Goal: Information Seeking & Learning: Check status

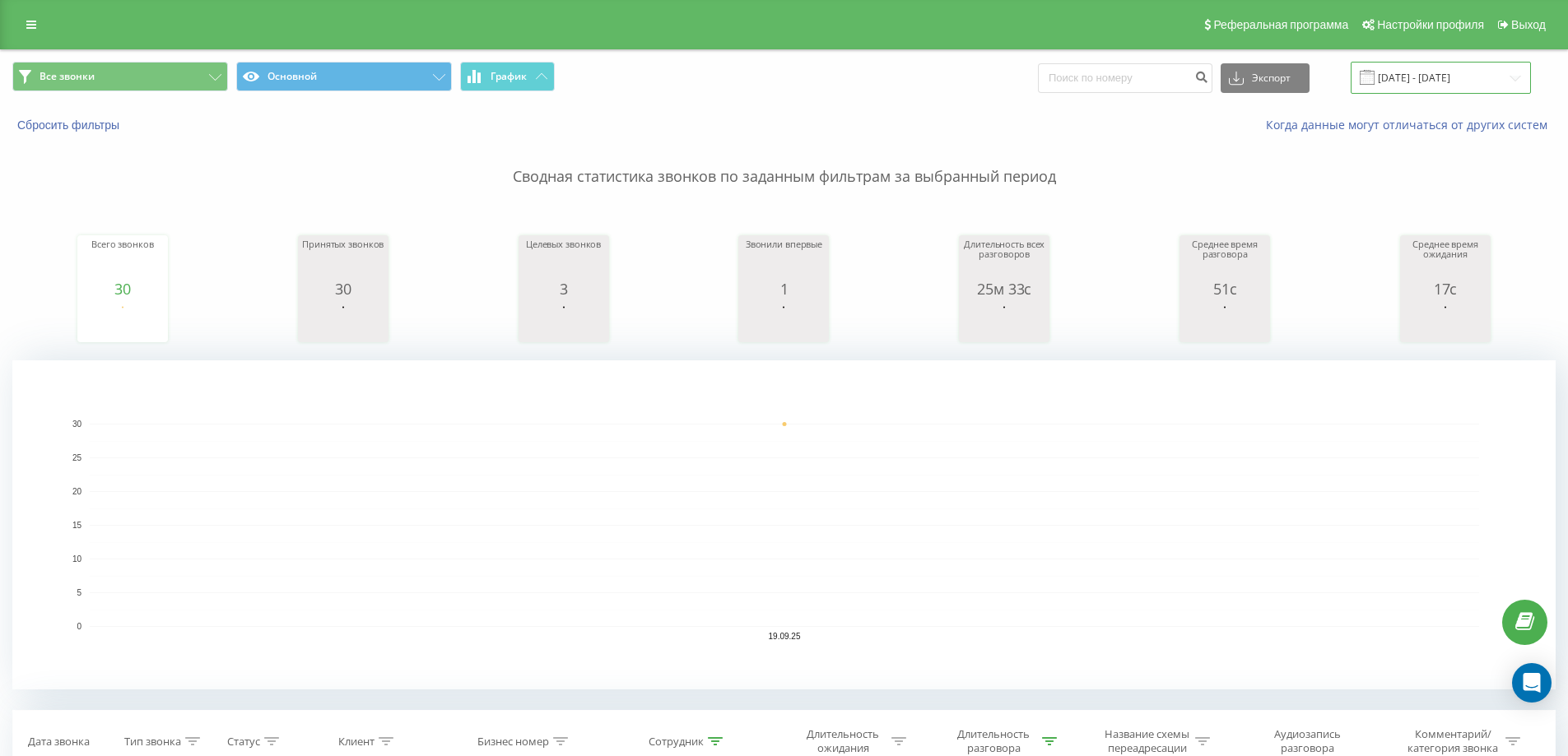
click at [1423, 65] on input "19.09.2025 - 19.09.2025" at bounding box center [1441, 77] width 180 height 32
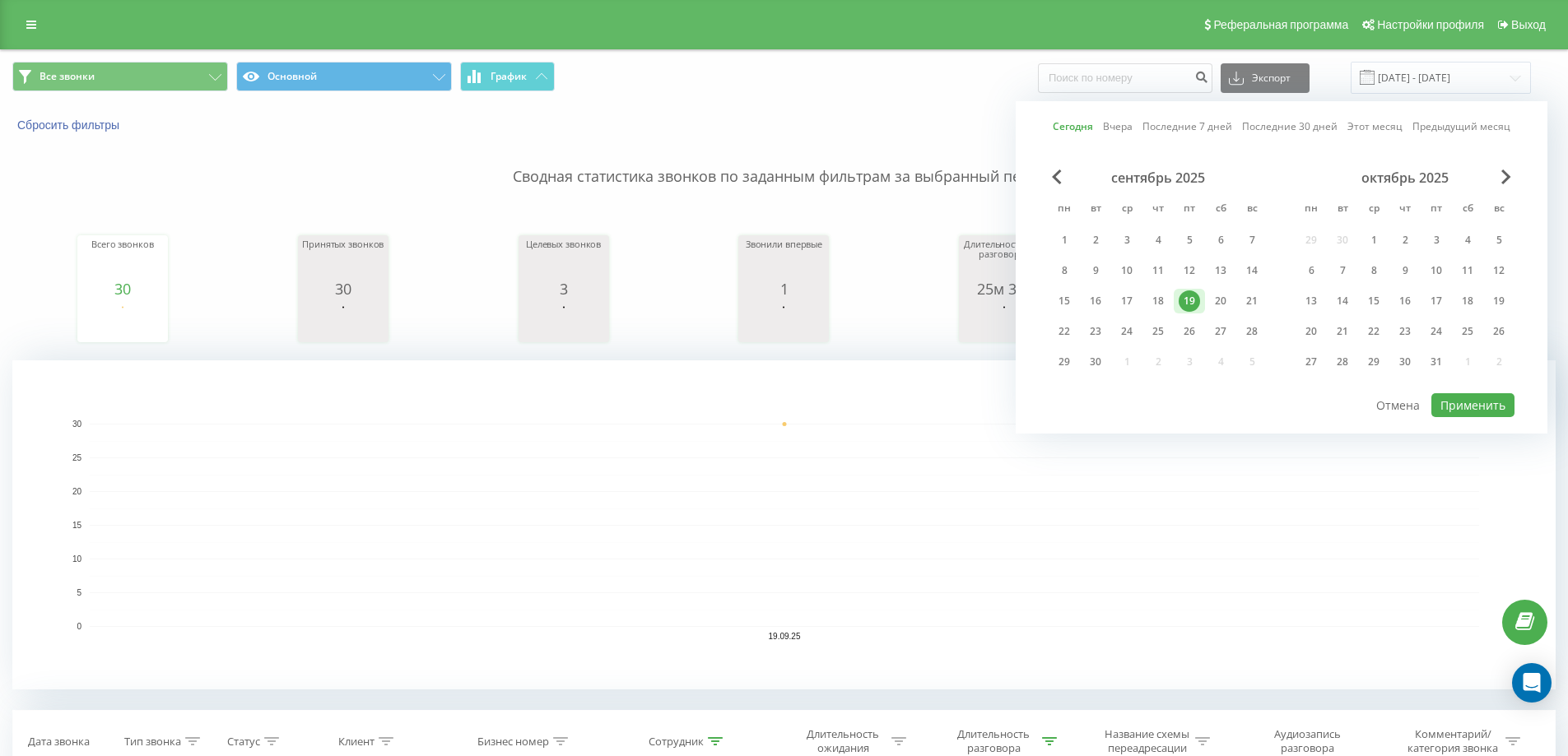
click at [1367, 126] on link "Этот месяц" at bounding box center [1375, 126] width 55 height 16
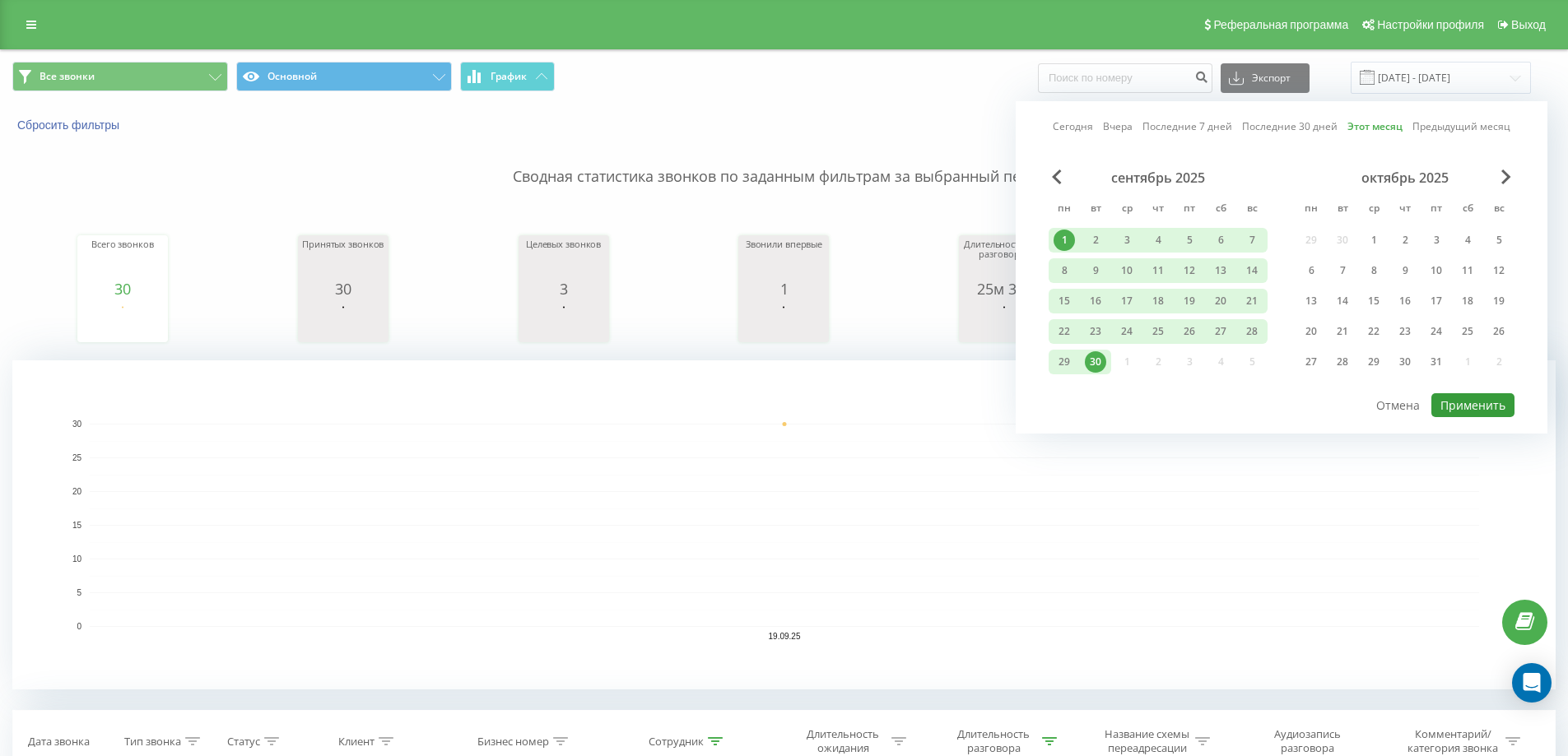
click at [1477, 394] on button "Применить" at bounding box center [1472, 405] width 83 height 24
type input "01.09.2025 - 30.09.2025"
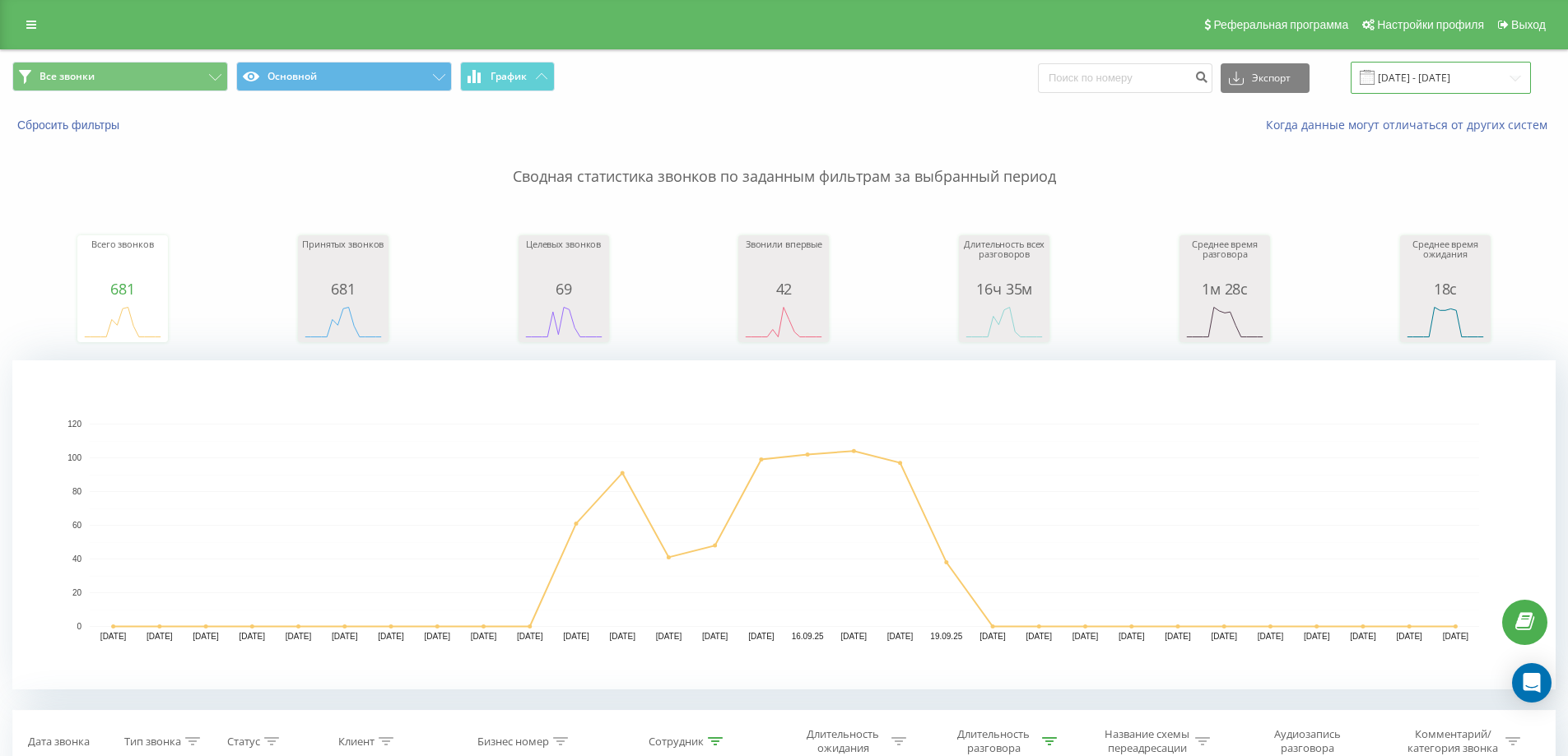
click at [1404, 81] on input "01.09.2025 - 30.09.2025" at bounding box center [1441, 77] width 180 height 32
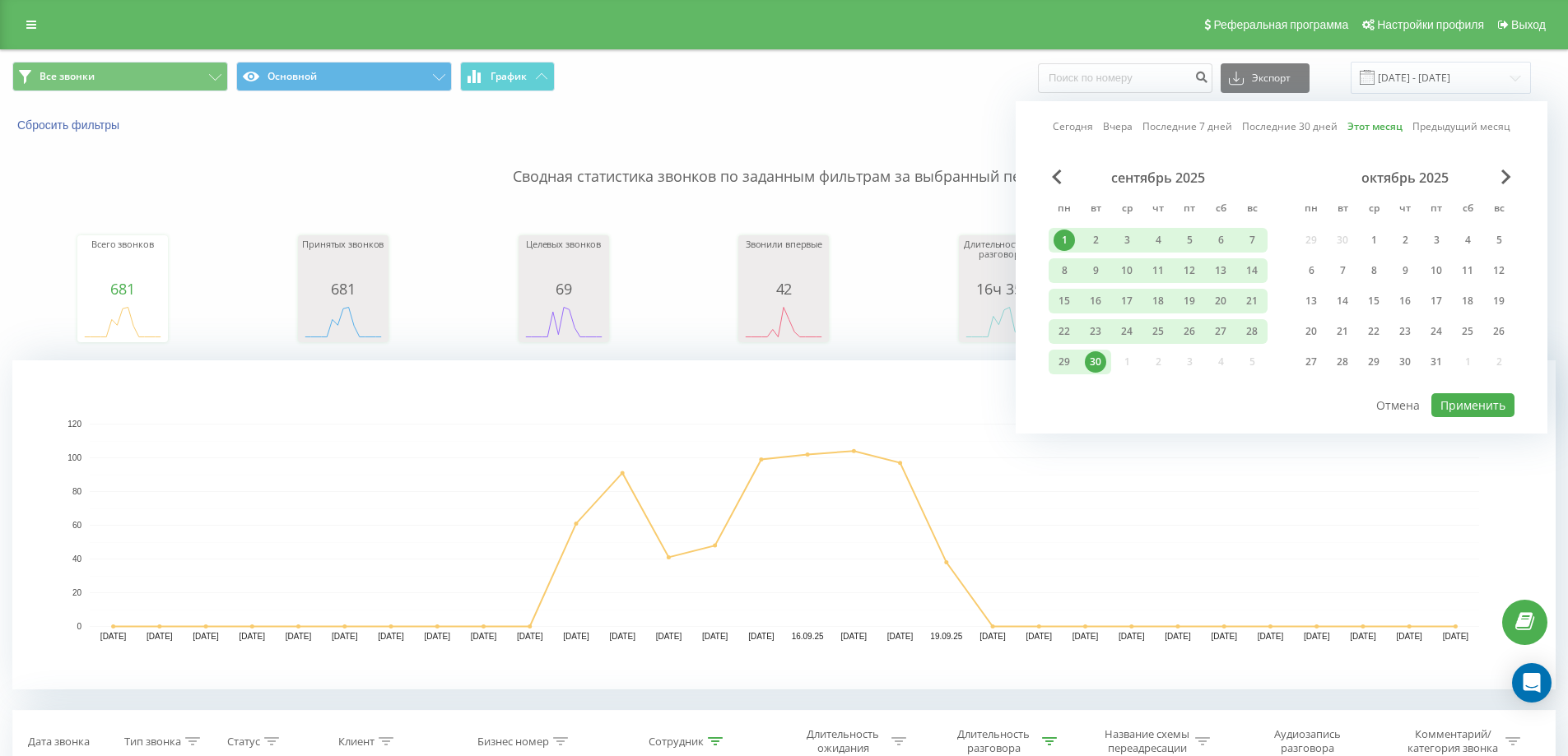
click at [1079, 134] on link "Сегодня" at bounding box center [1073, 126] width 41 height 16
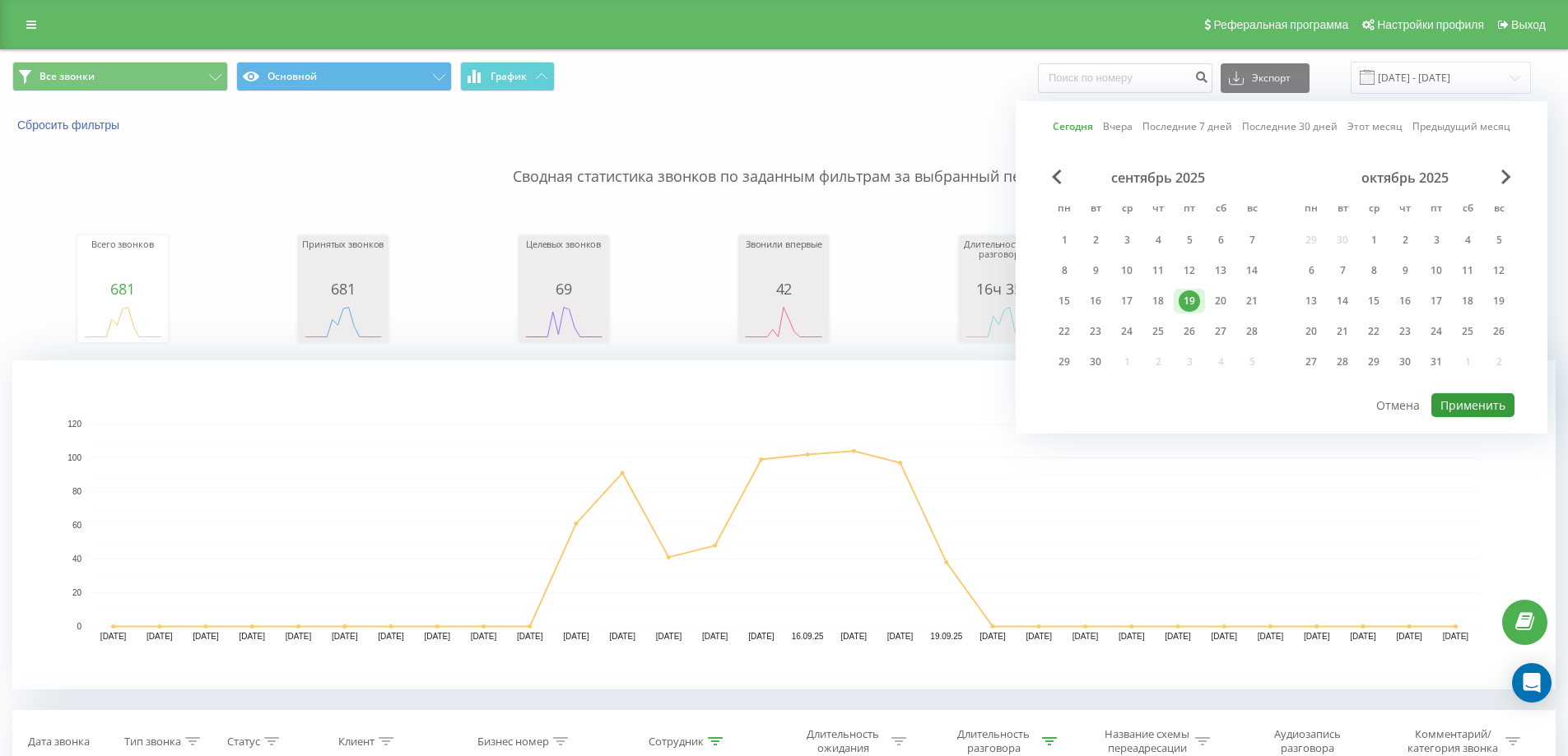
click at [1497, 408] on button "Применить" at bounding box center [1472, 405] width 83 height 24
type input "[DATE] - [DATE]"
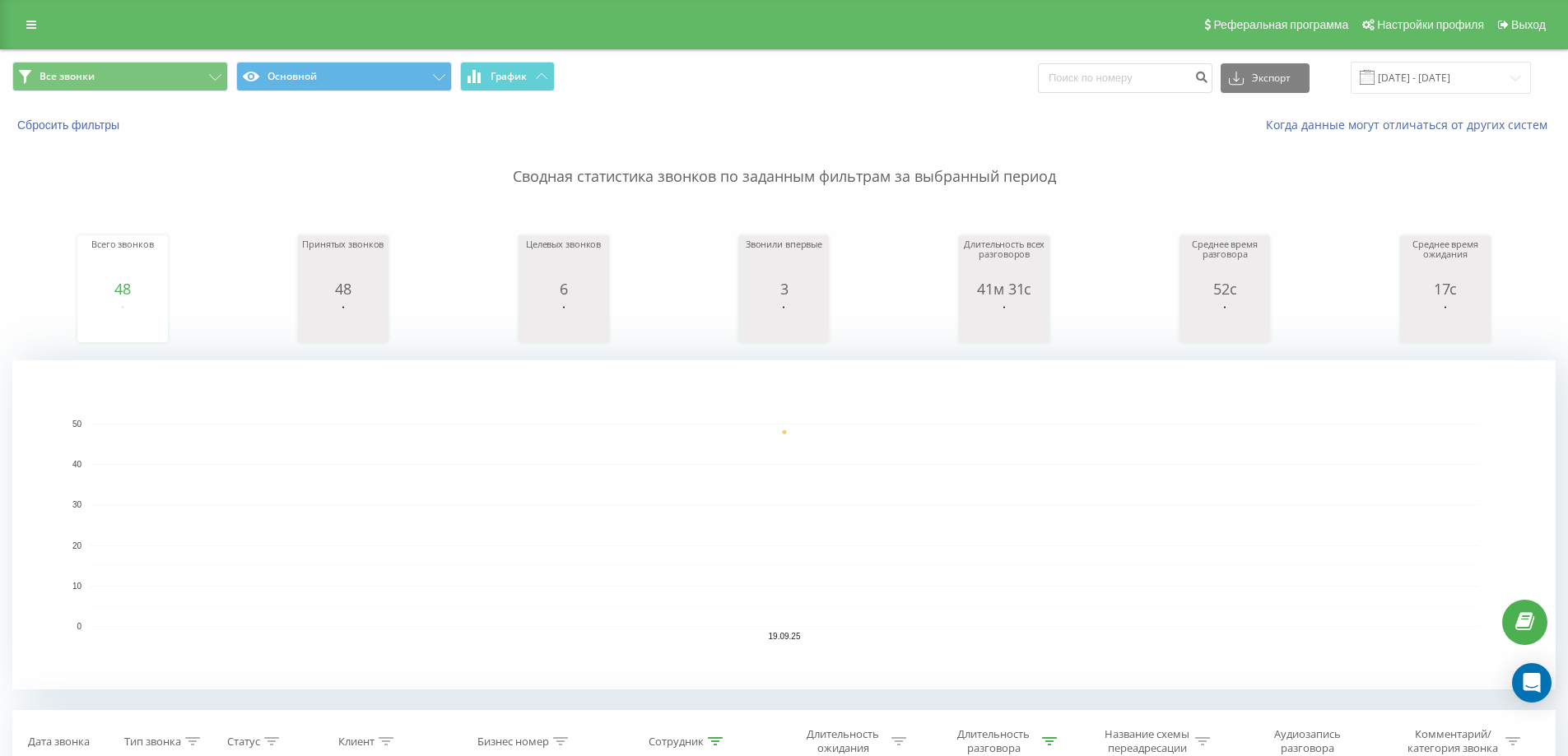
click at [0, 0] on button at bounding box center [0, 0] width 0 height 0
type input "77784720152"
click at [1410, 76] on input "[DATE] - [DATE]" at bounding box center [1441, 77] width 180 height 32
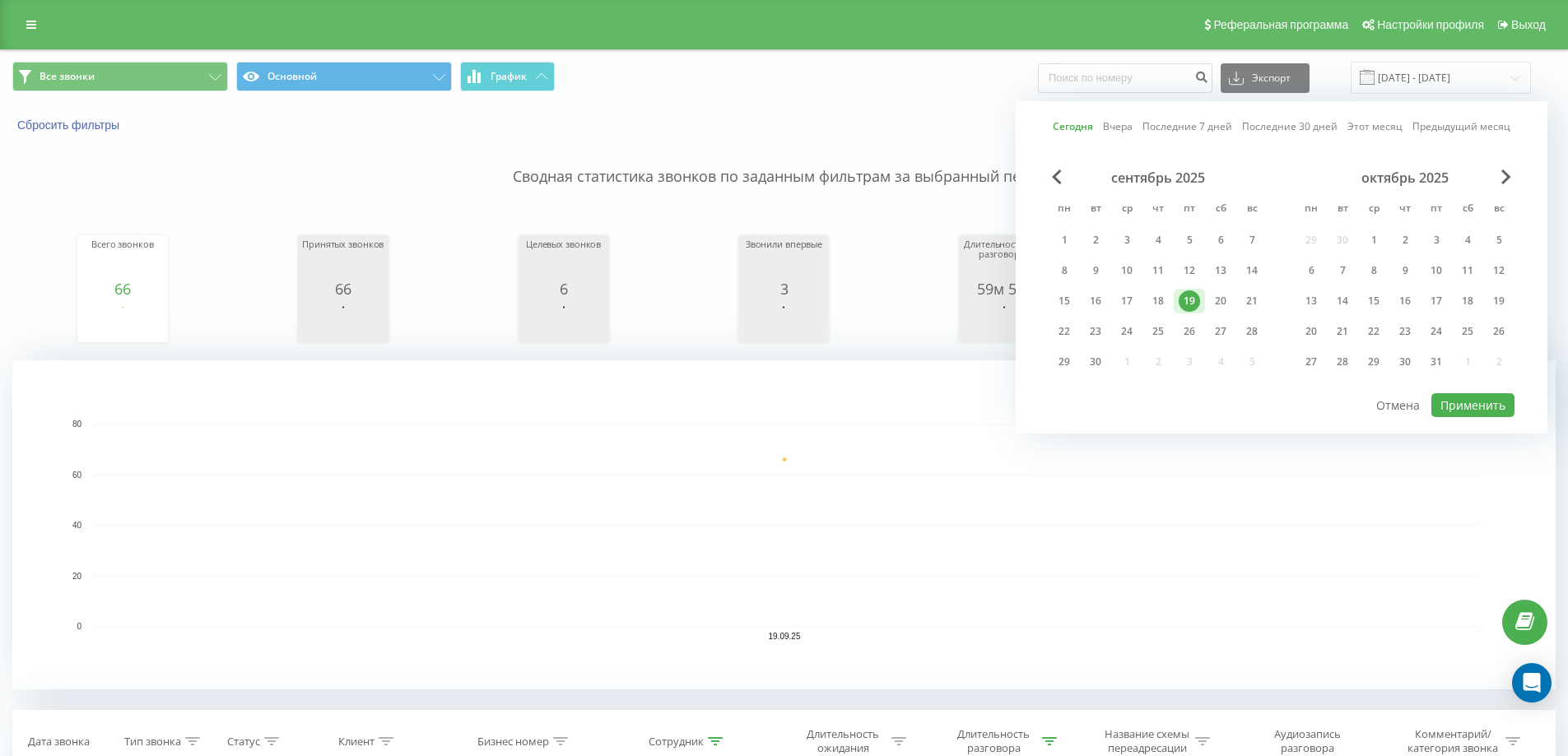
click at [1394, 130] on link "Этот месяц" at bounding box center [1375, 126] width 55 height 16
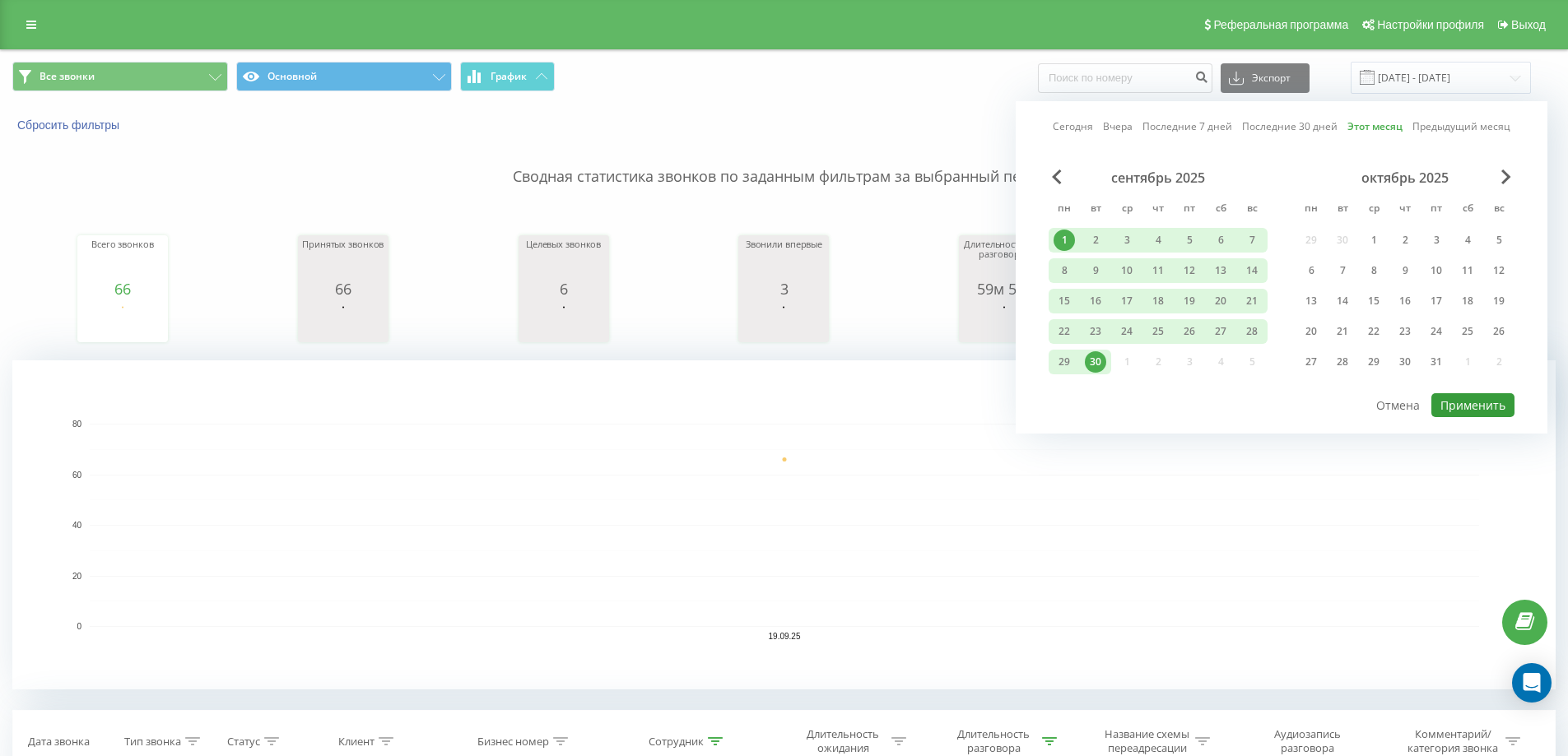
click at [1469, 407] on button "Применить" at bounding box center [1472, 405] width 83 height 24
type input "01.09.2025 - 30.09.2025"
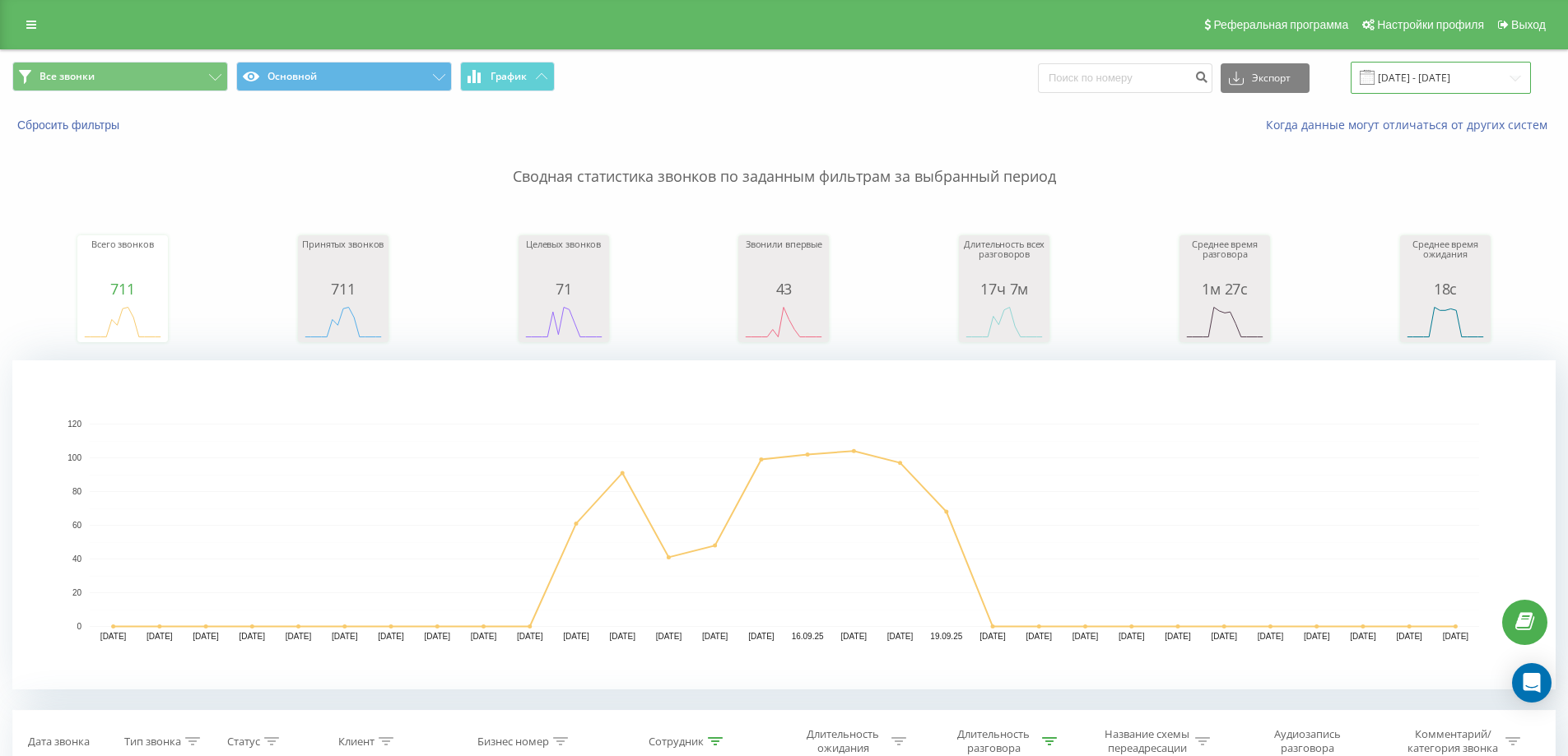
click at [1402, 83] on input "01.09.2025 - 30.09.2025" at bounding box center [1441, 77] width 180 height 32
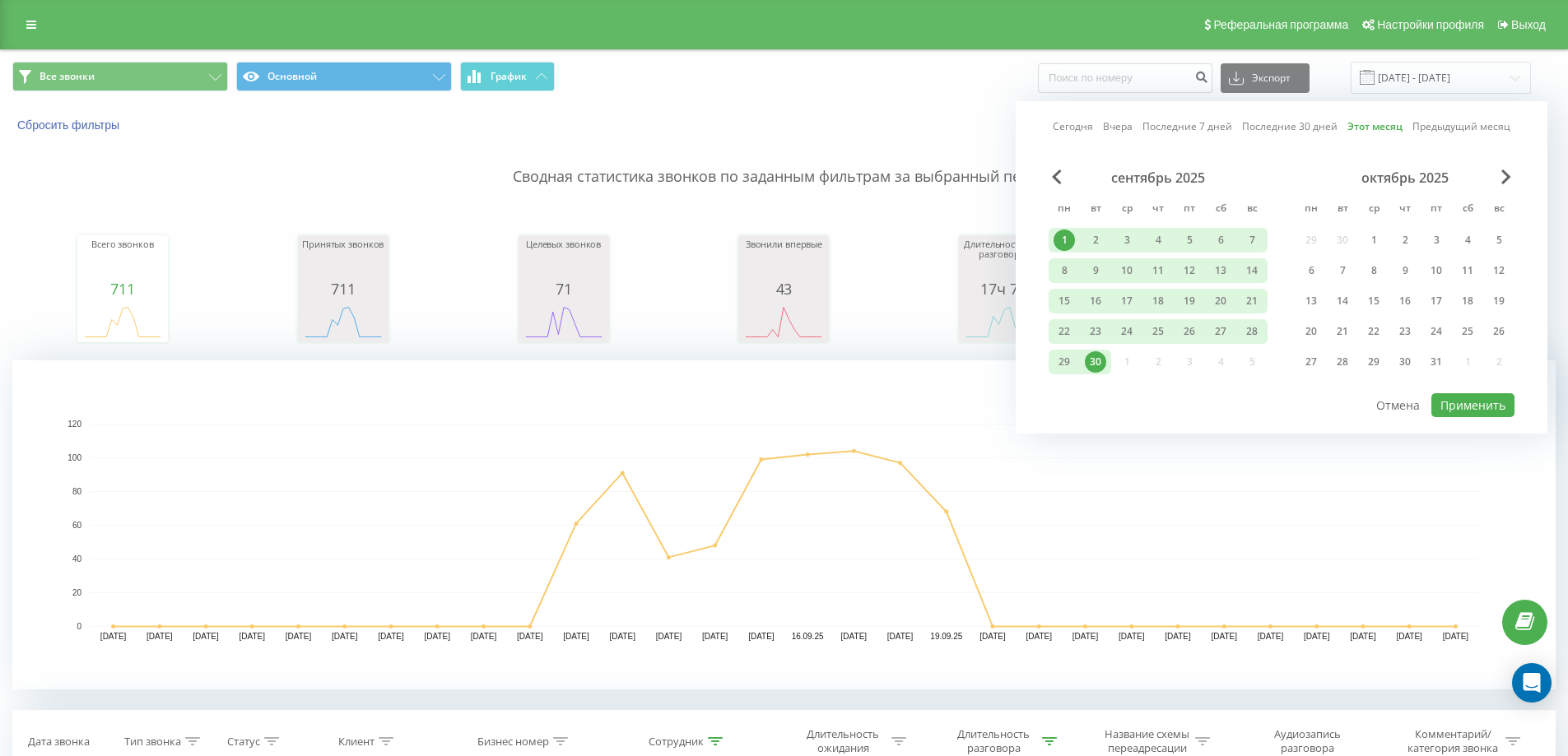
click at [1089, 124] on link "Сегодня" at bounding box center [1073, 126] width 41 height 16
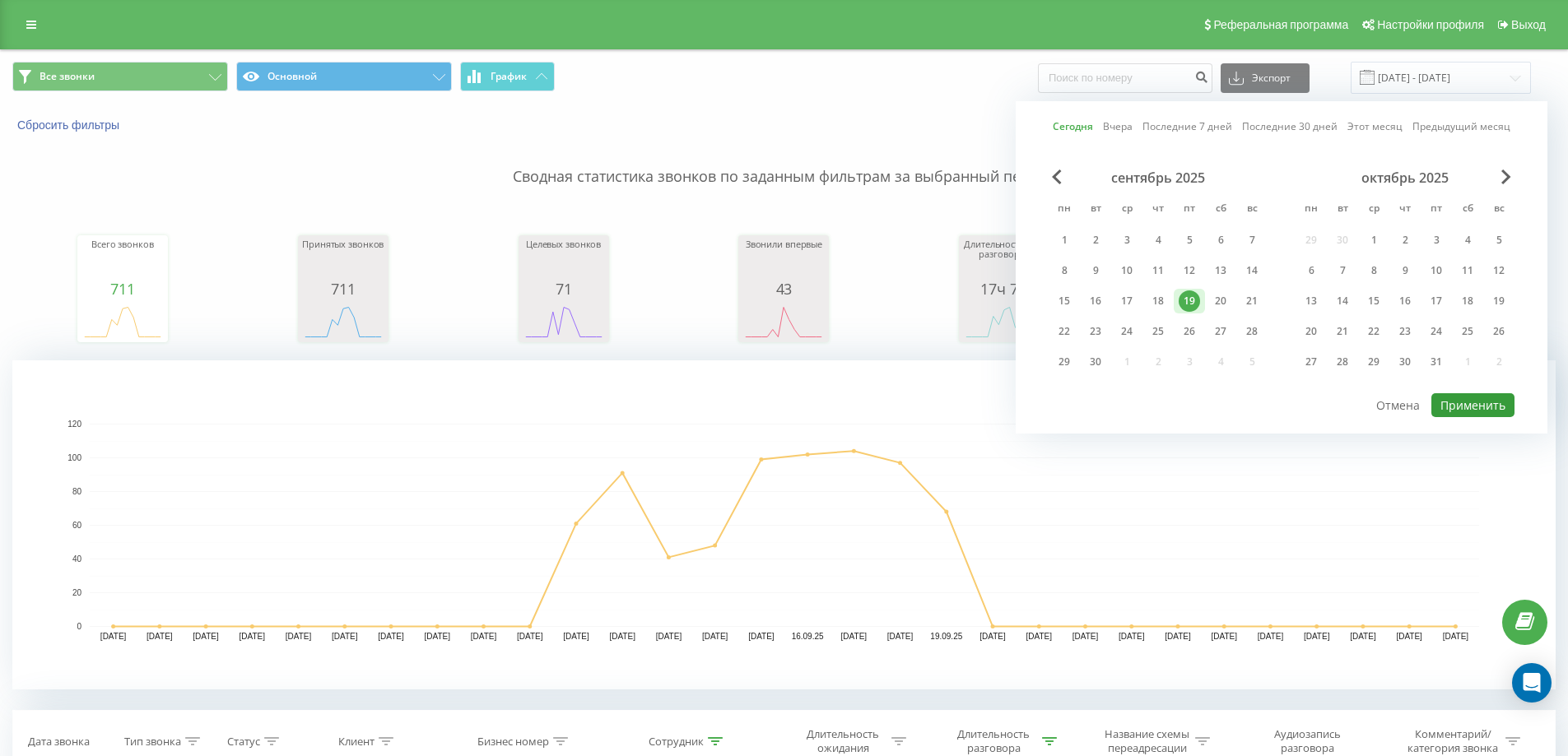
click at [1462, 399] on button "Применить" at bounding box center [1472, 405] width 83 height 24
type input "[DATE] - [DATE]"
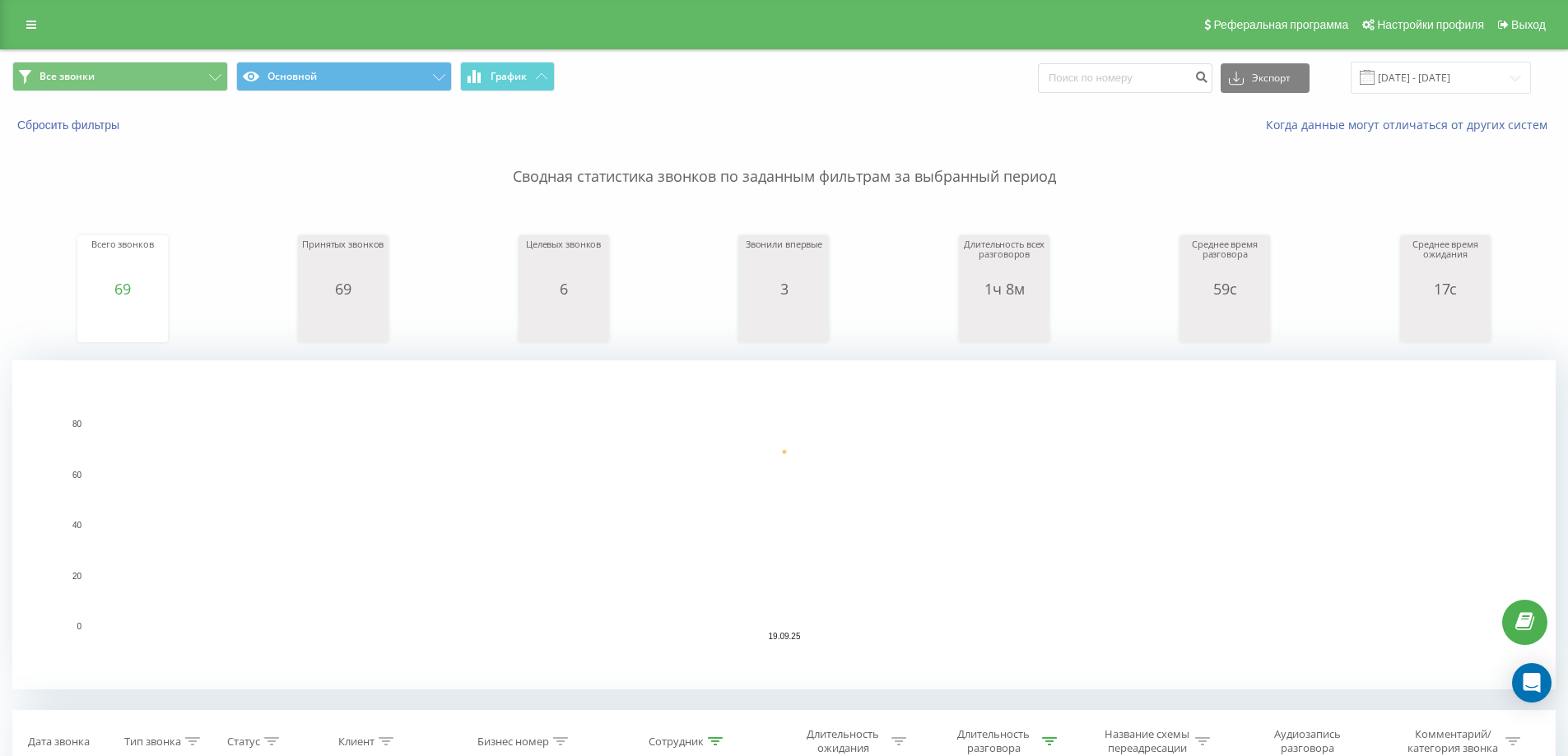
type input "77"
type input "77076967099"
click at [1388, 81] on input "[DATE] - [DATE]" at bounding box center [1441, 77] width 180 height 32
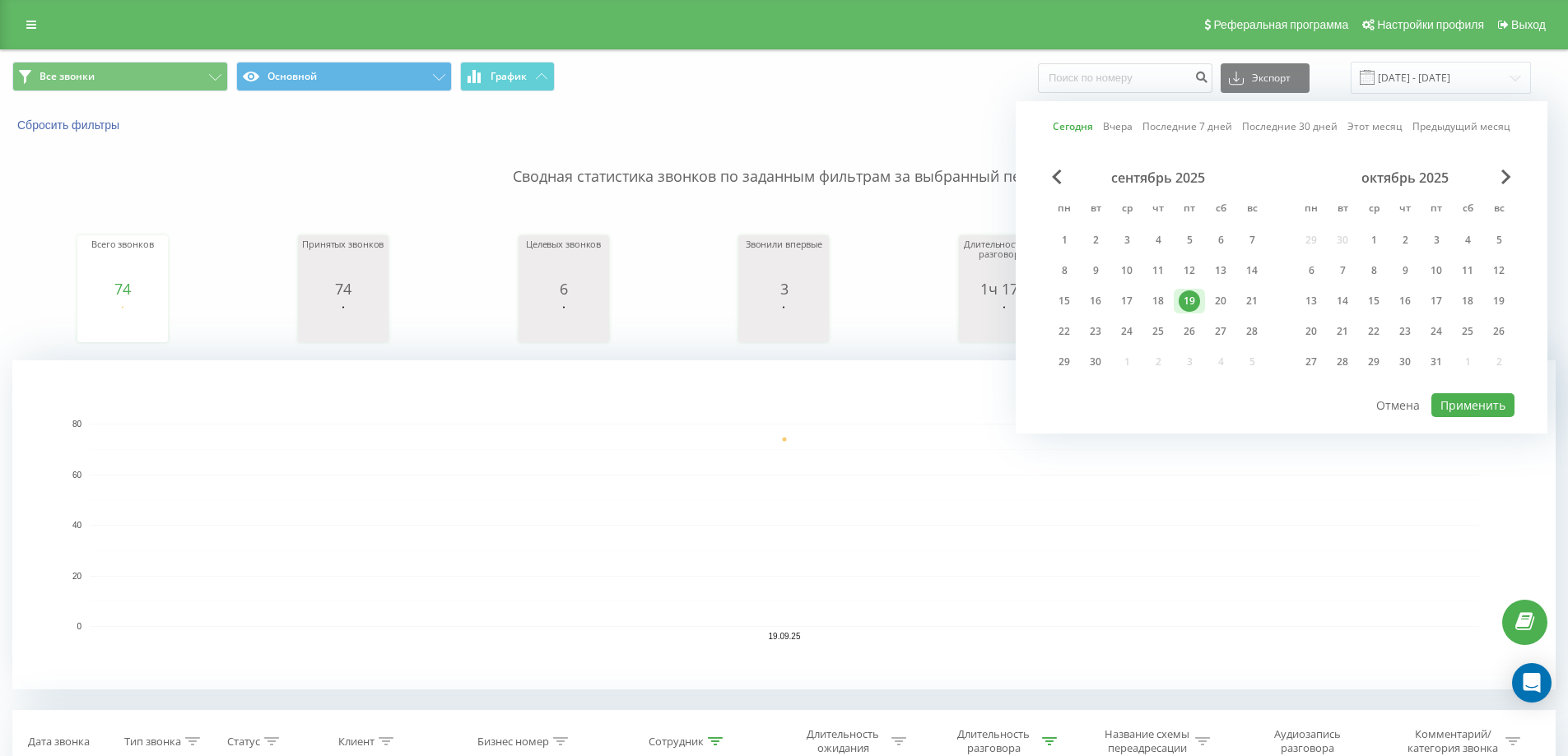
click at [1370, 125] on link "Этот месяц" at bounding box center [1375, 126] width 55 height 16
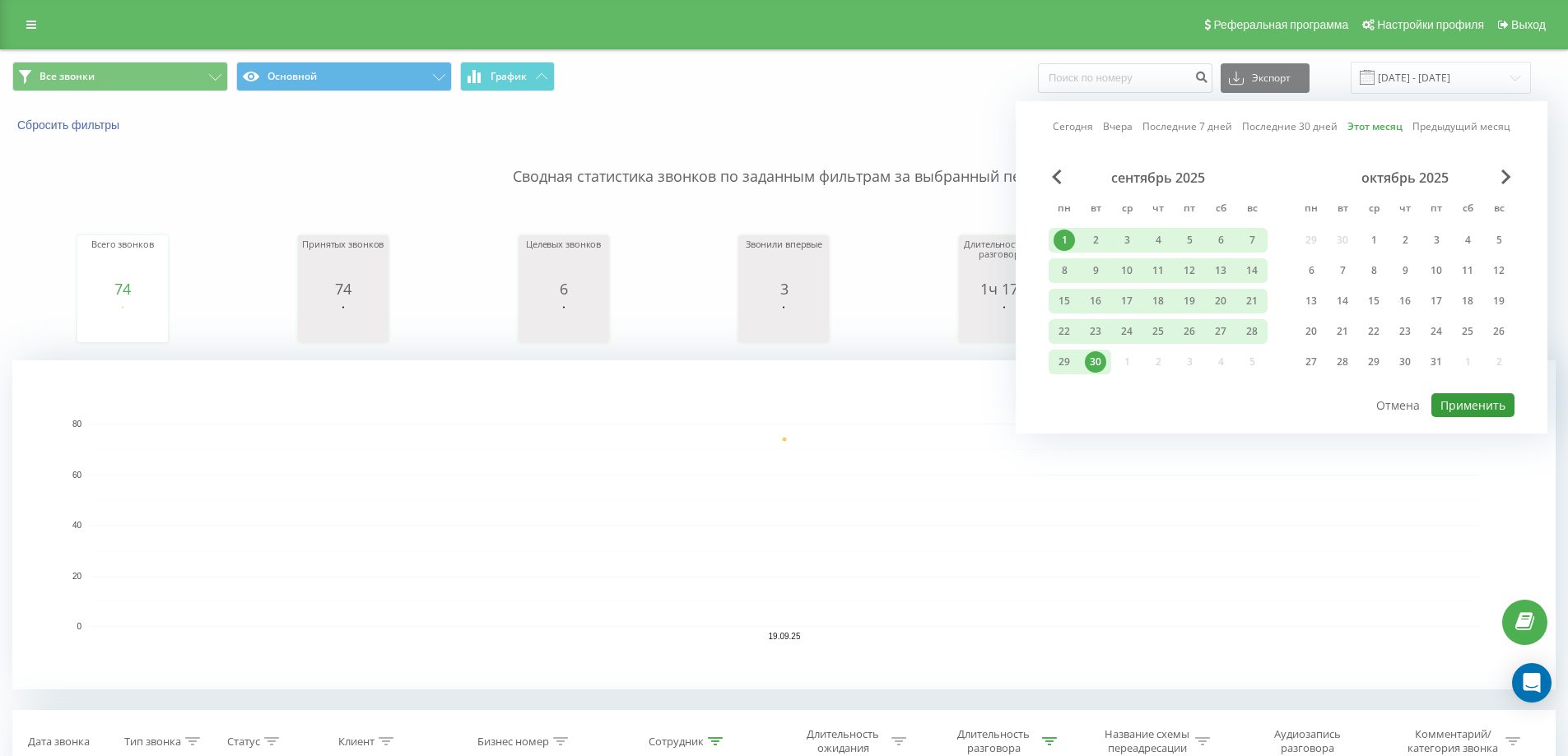
click at [1460, 411] on button "Применить" at bounding box center [1472, 405] width 83 height 24
type input "[DATE] - [DATE]"
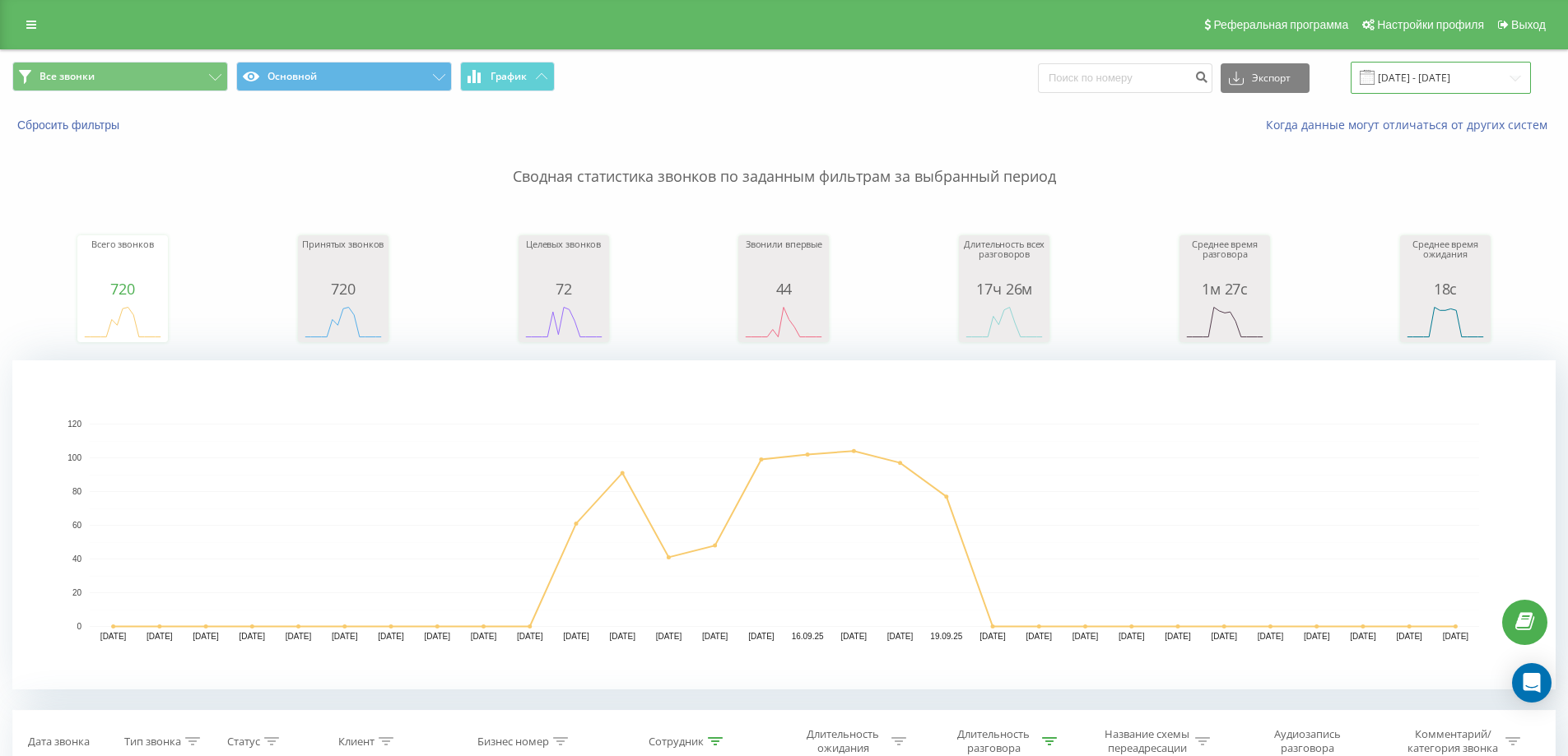
click at [1424, 81] on input "01.09.2025 - 30.09.2025" at bounding box center [1441, 77] width 180 height 32
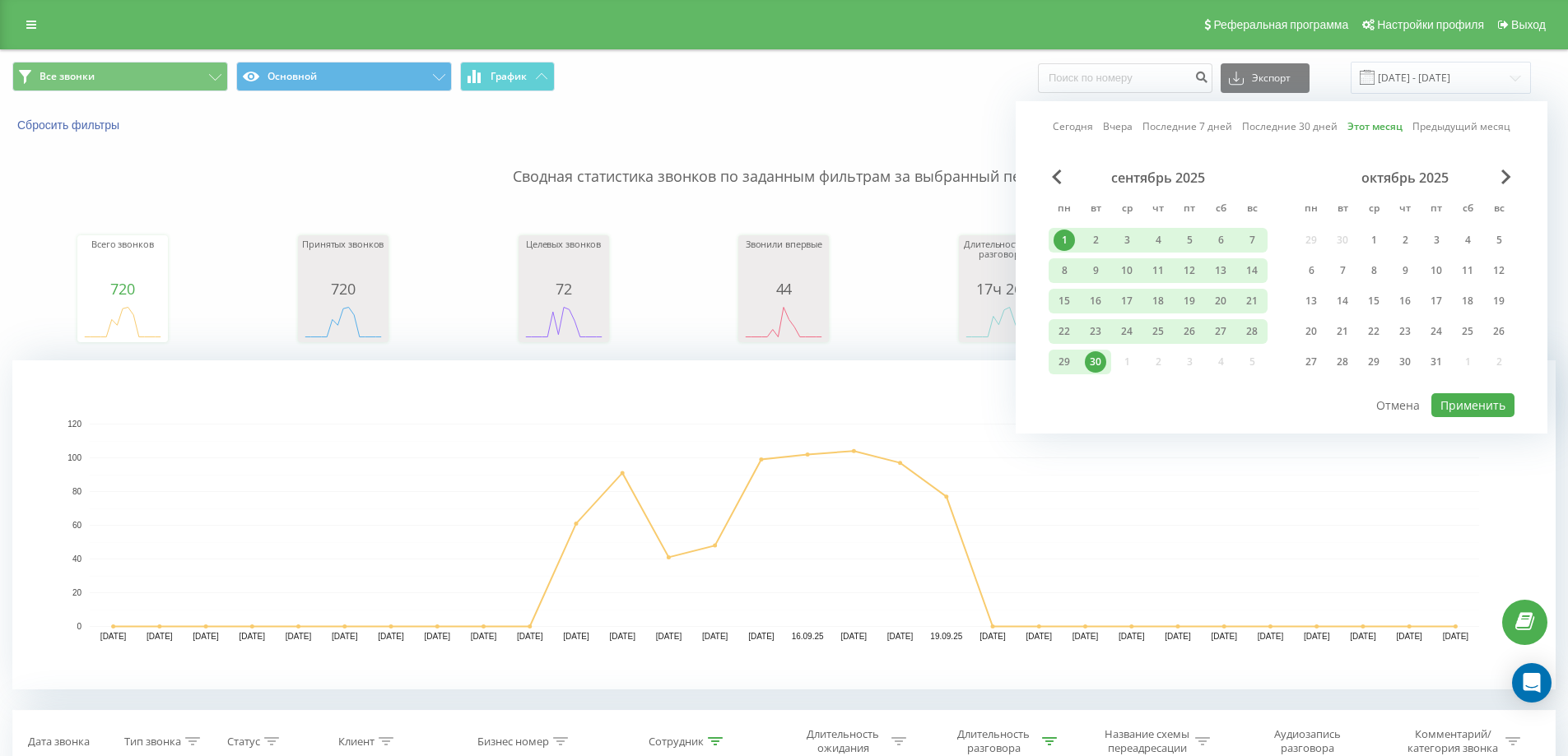
click at [1069, 128] on link "Сегодня" at bounding box center [1073, 126] width 41 height 16
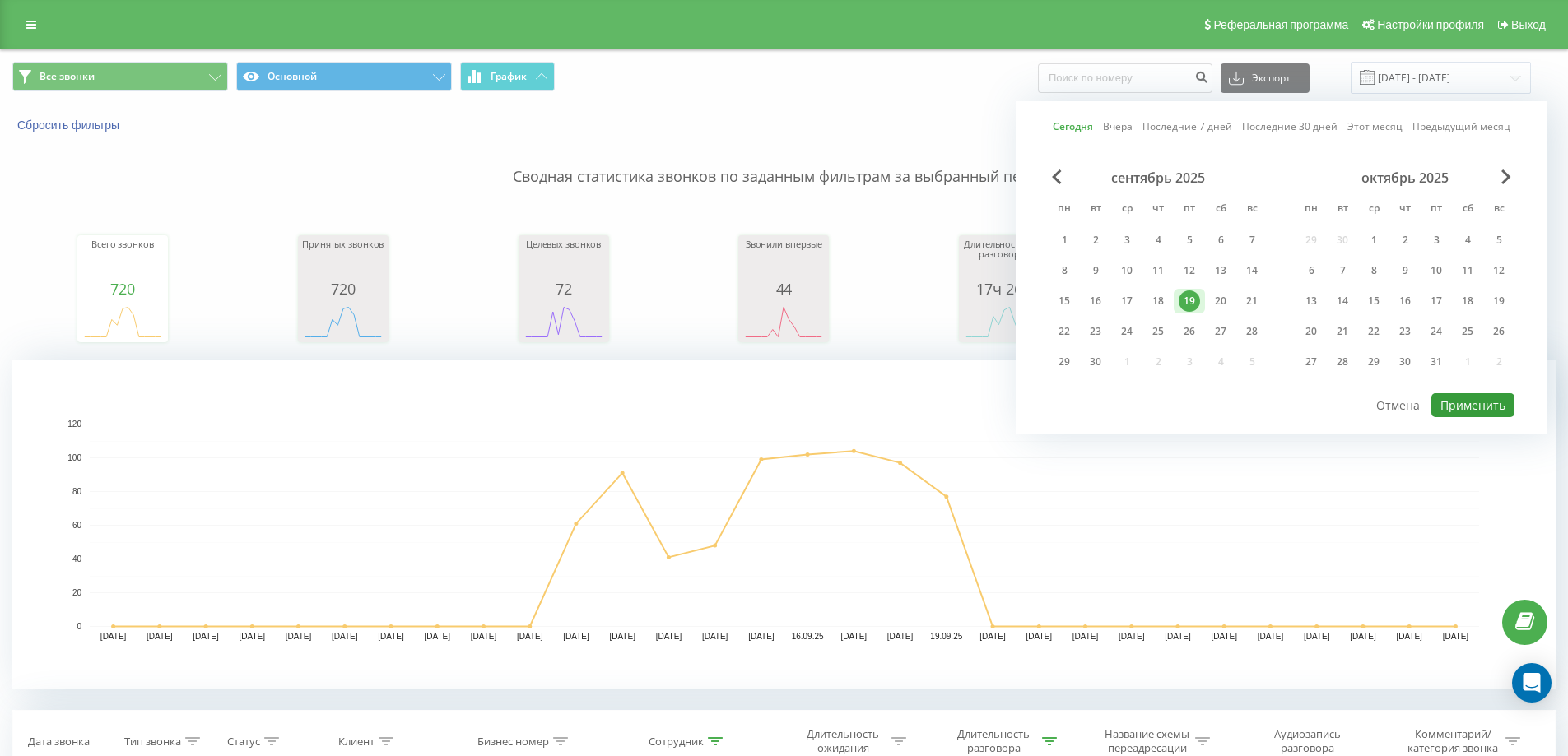
drag, startPoint x: 1463, startPoint y: 401, endPoint x: 1459, endPoint y: 393, distance: 8.9
click at [1463, 401] on button "Применить" at bounding box center [1472, 405] width 83 height 24
type input "[DATE] - [DATE]"
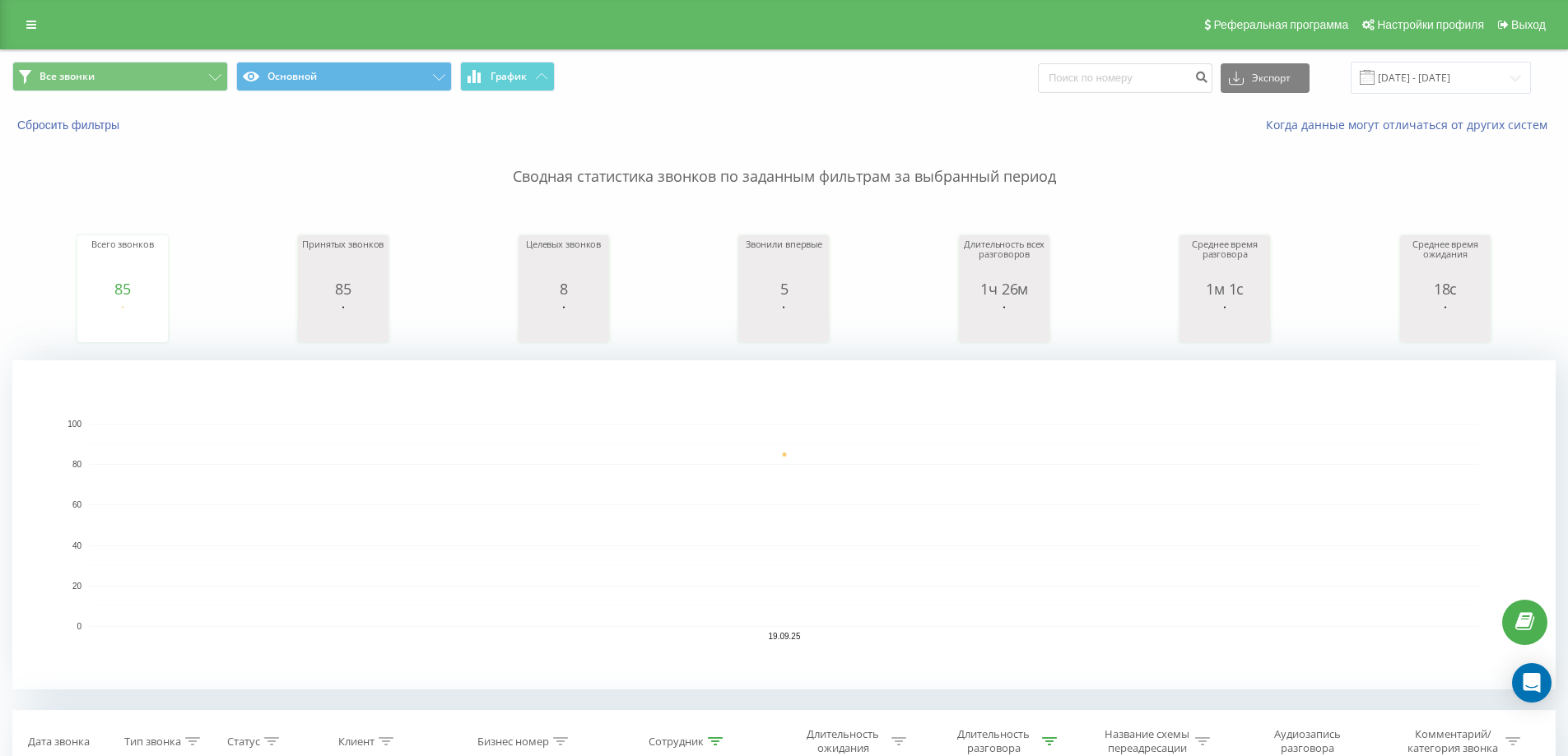
click at [0, 0] on button at bounding box center [0, 0] width 0 height 0
click at [0, 0] on div "в 18:13 [DATE]" at bounding box center [0, 0] width 0 height 0
type input "77"
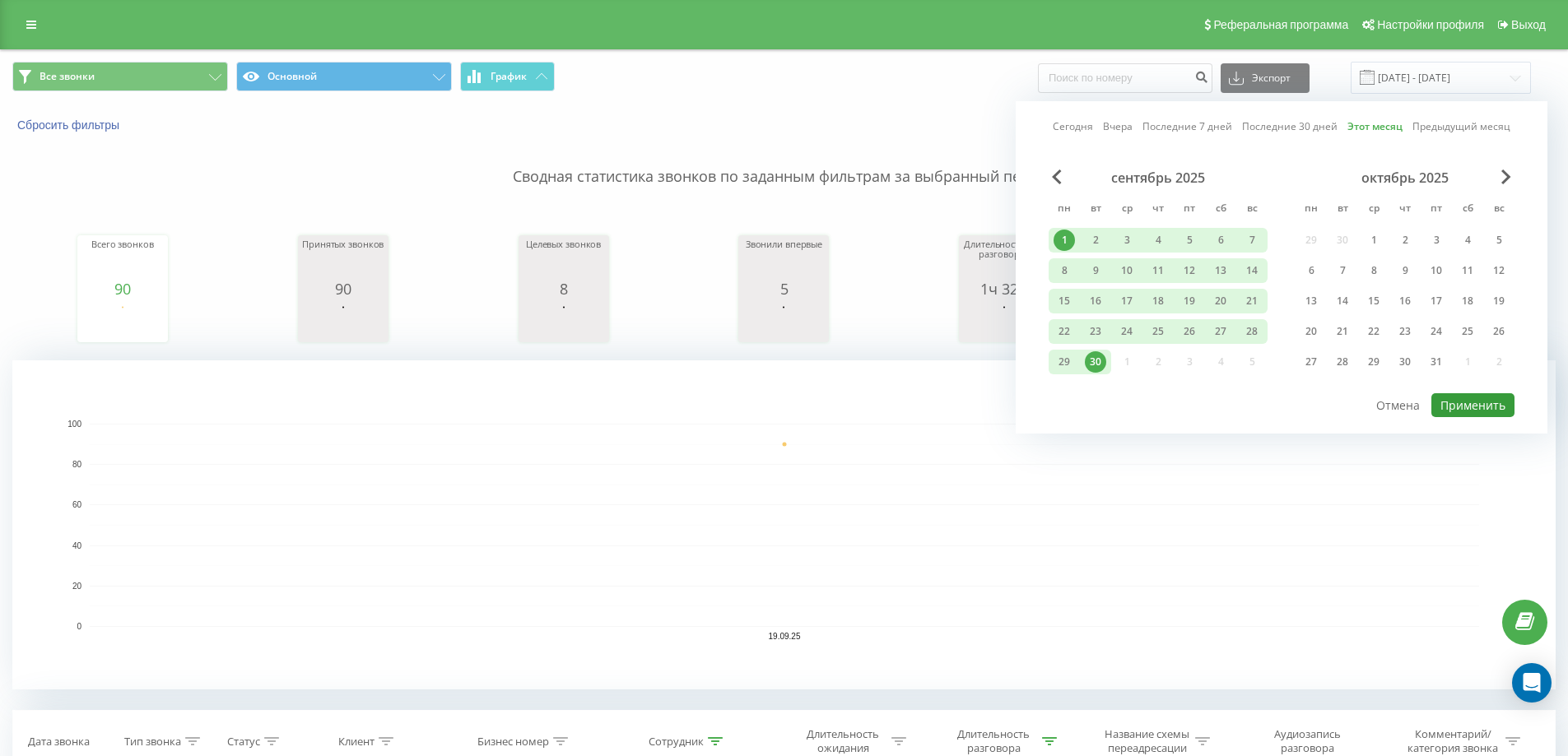
click at [1484, 407] on button "Применить" at bounding box center [1472, 405] width 83 height 24
type input "[DATE] - [DATE]"
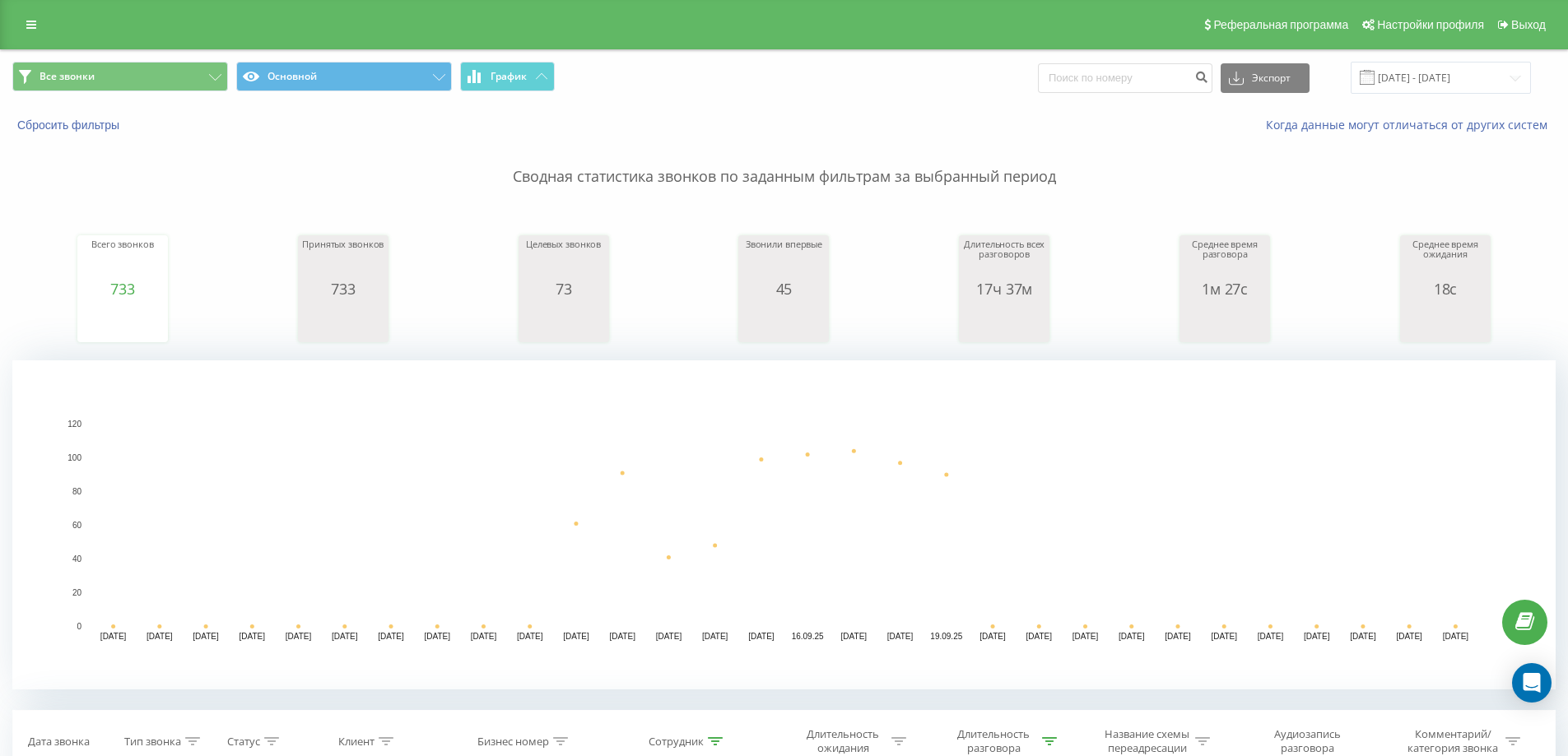
type input "77013"
type input "77015377"
click at [1420, 73] on input "[DATE] - [DATE]" at bounding box center [1441, 77] width 180 height 32
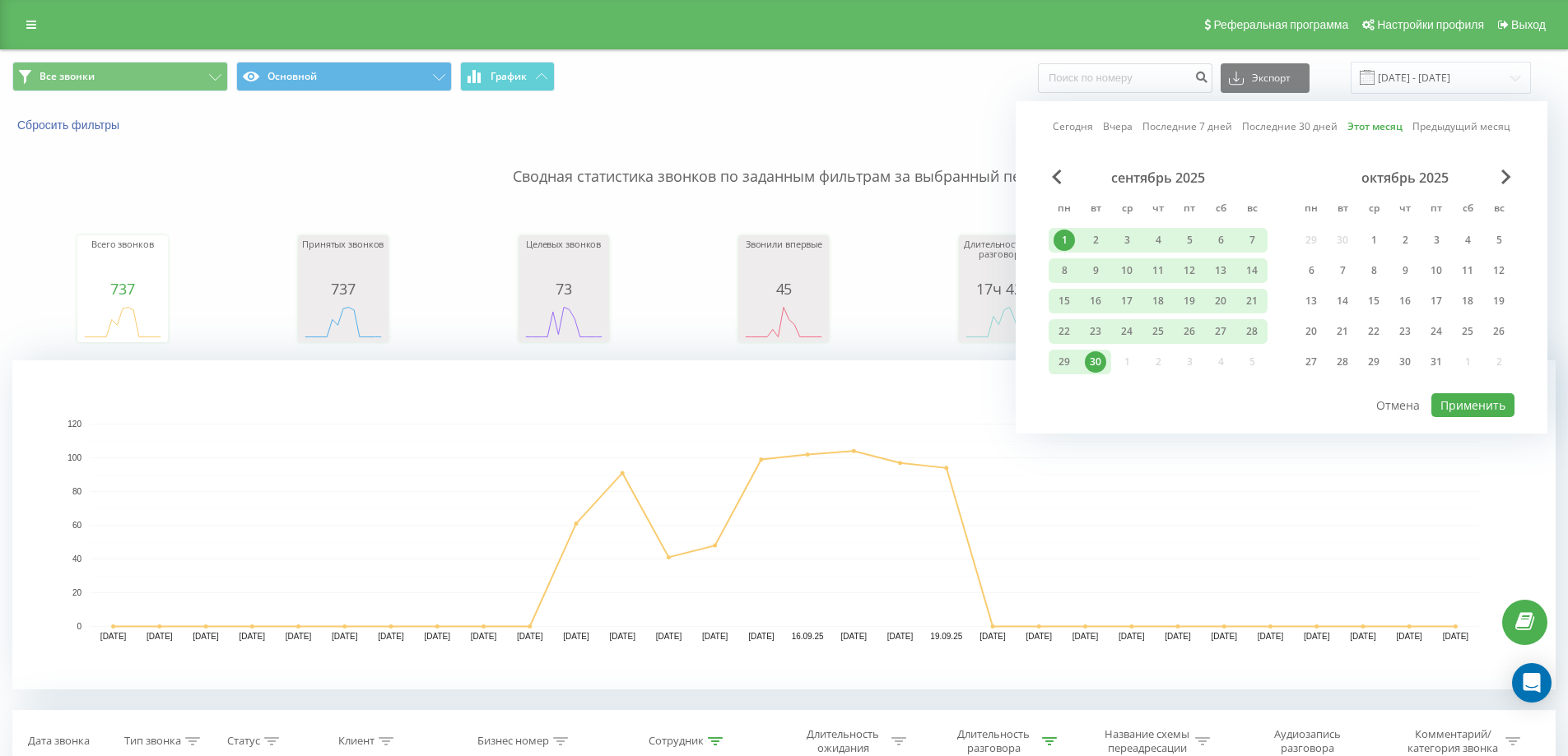
click at [1063, 131] on link "Сегодня" at bounding box center [1073, 126] width 41 height 16
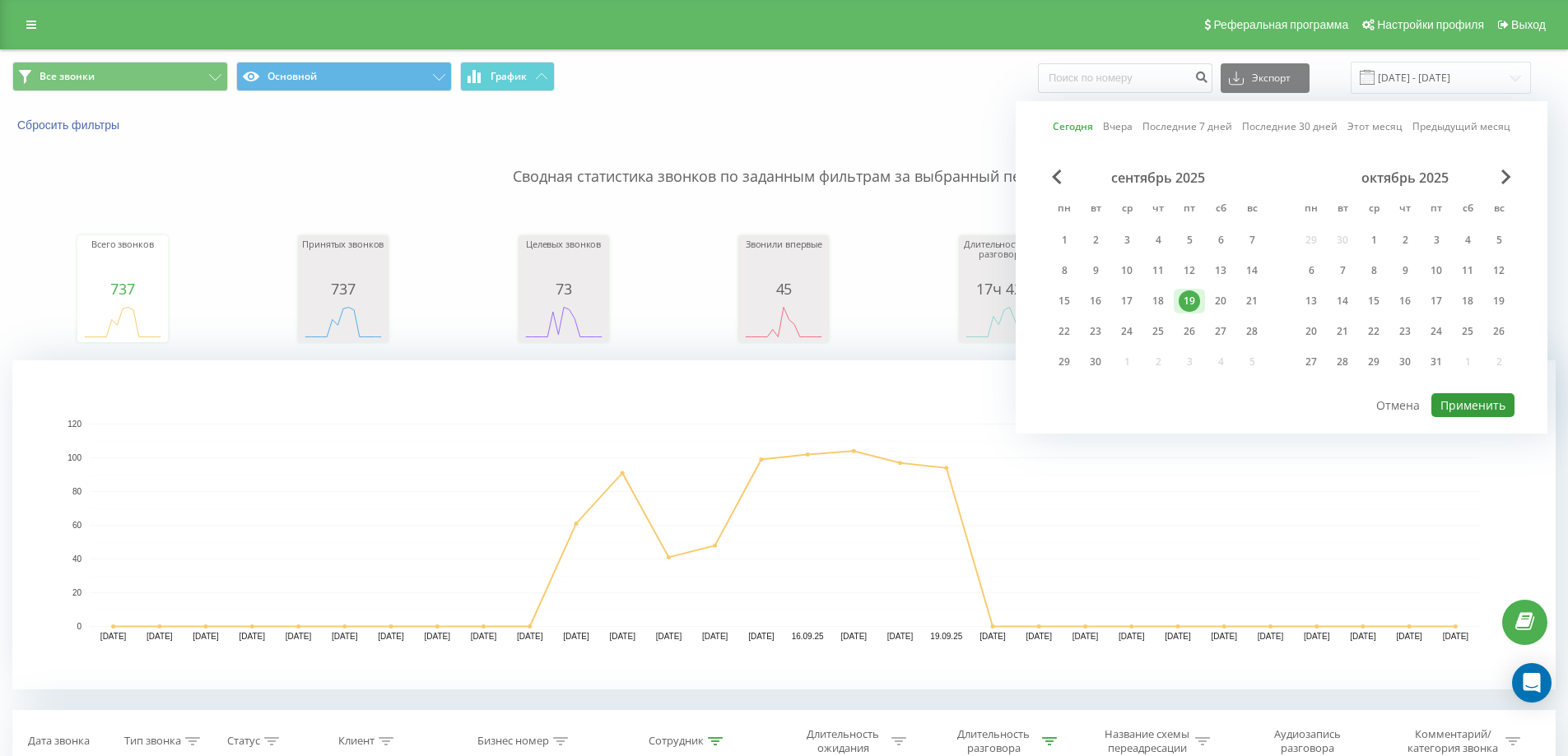
click at [1473, 396] on button "Применить" at bounding box center [1472, 405] width 83 height 24
type input "[DATE] - [DATE]"
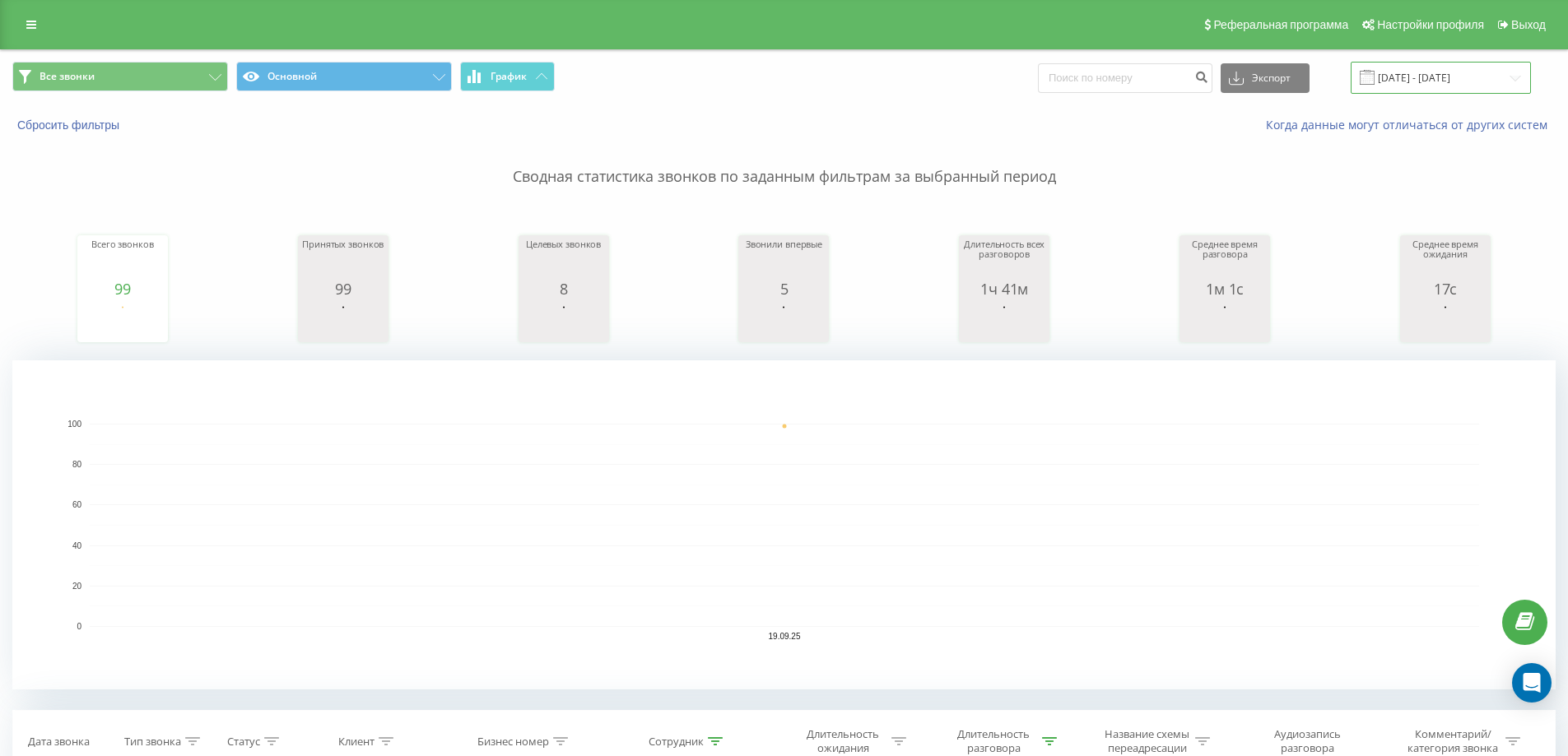
click at [1438, 79] on input "19.09.2025 - 19.09.2025" at bounding box center [1441, 77] width 180 height 32
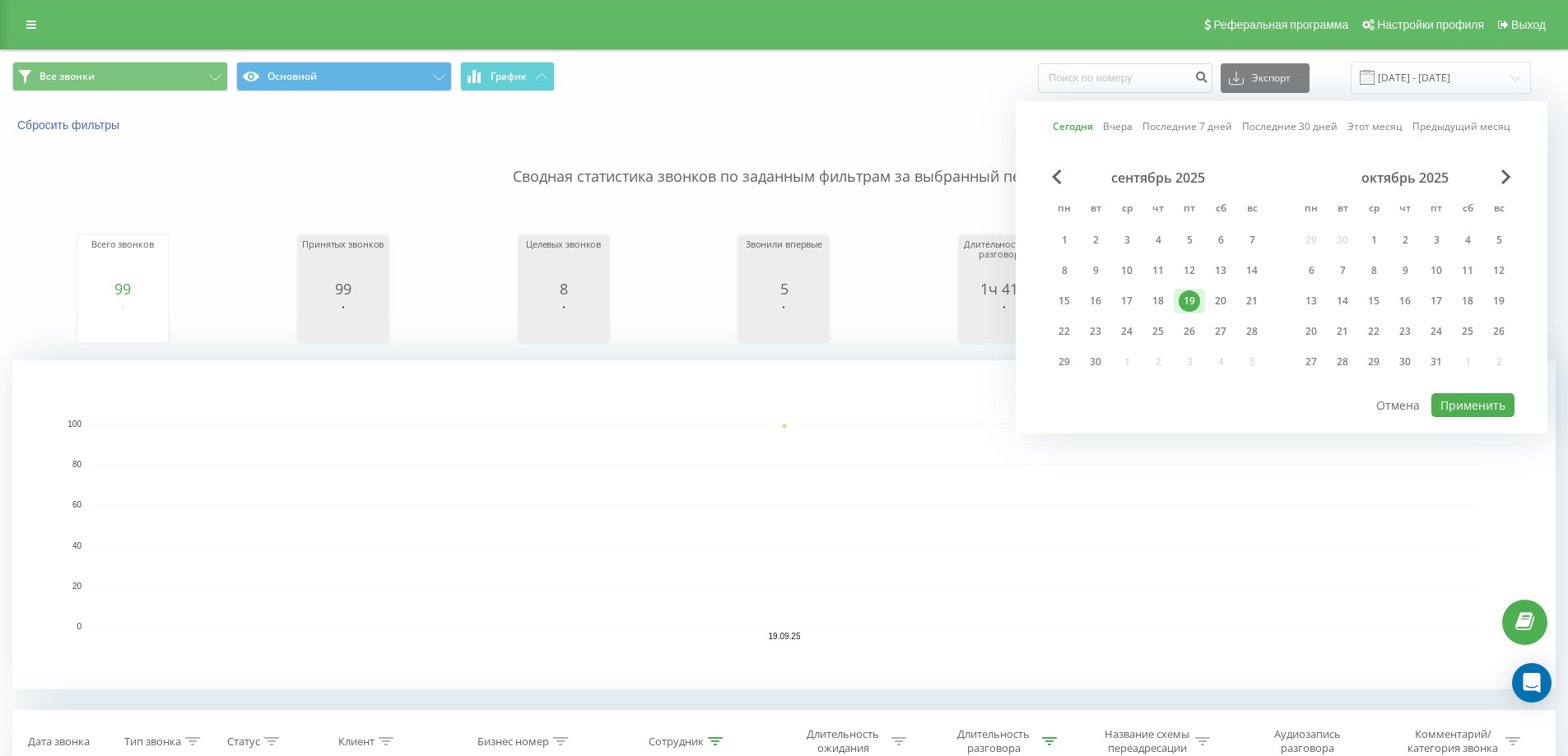
click at [1366, 120] on link "Этот месяц" at bounding box center [1375, 126] width 55 height 16
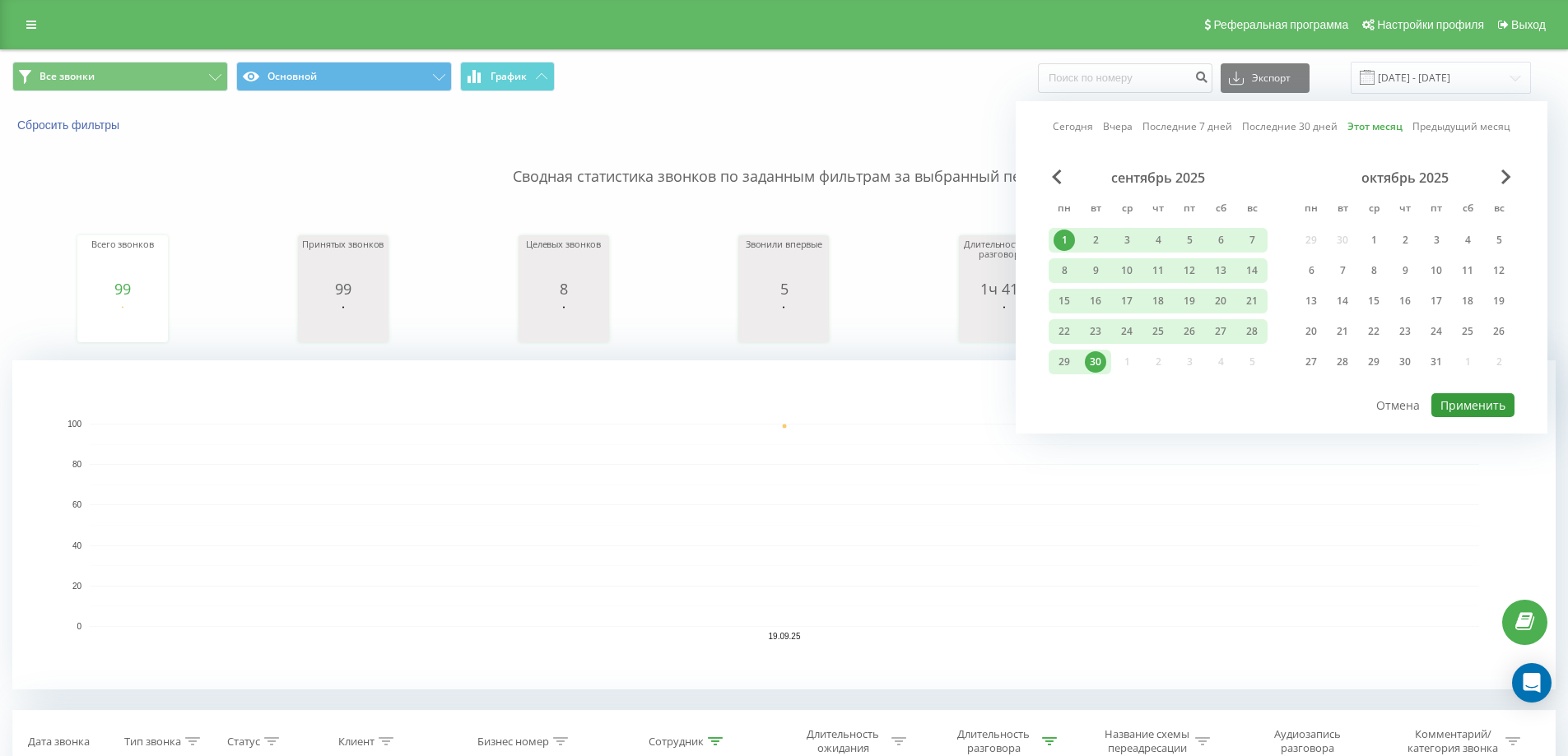
click at [1456, 410] on button "Применить" at bounding box center [1472, 405] width 83 height 24
type input "[DATE] - [DATE]"
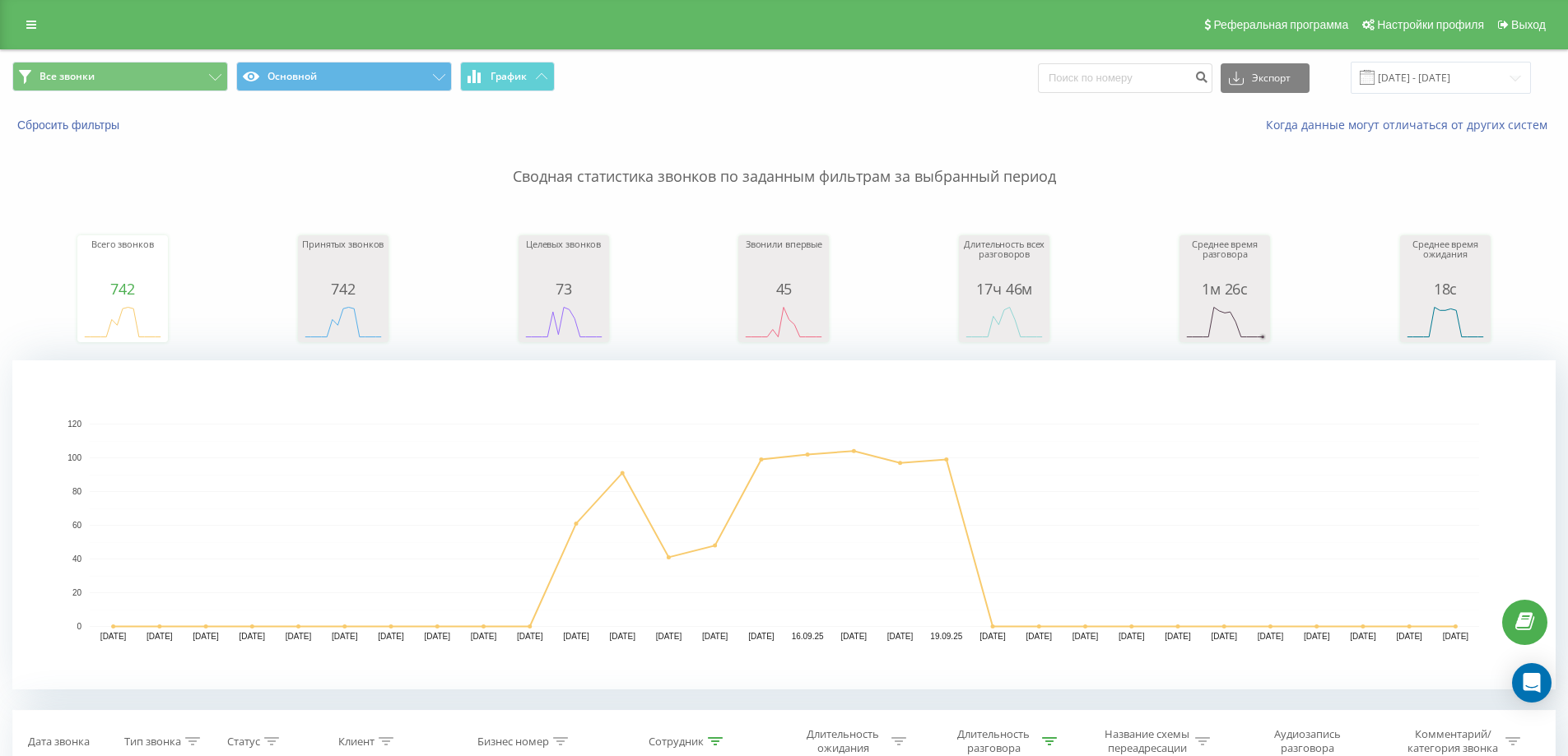
click at [1062, 96] on div "Все звонки Основной График Экспорт .csv .xls .xlsx 01.09.2025 - 30.09.2025" at bounding box center [784, 78] width 1566 height 55
type input "7"
click at [0, 0] on div "Онлайн" at bounding box center [0, 0] width 0 height 0
type input "77"
click at [1392, 70] on input "[DATE] - [DATE]" at bounding box center [1441, 77] width 180 height 32
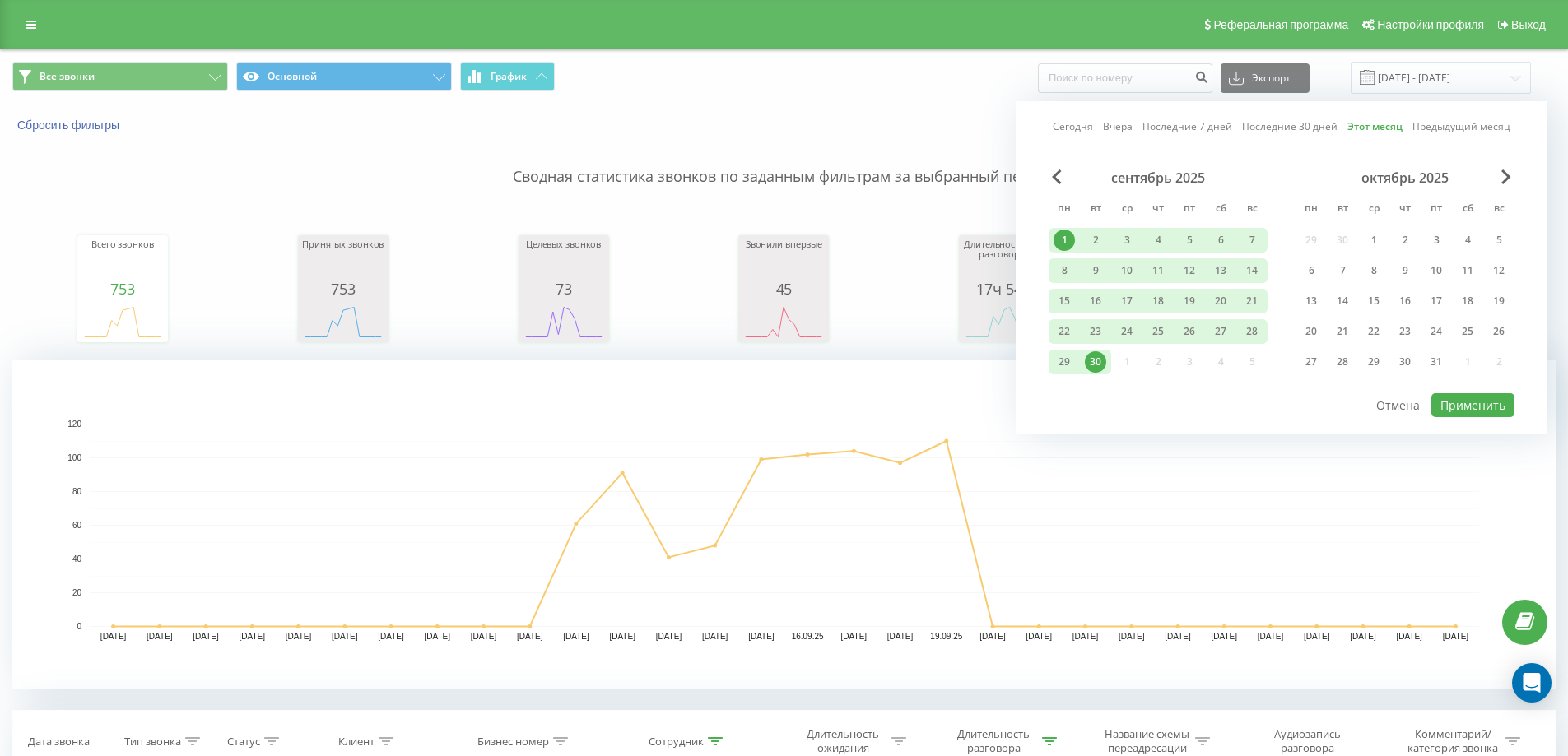
click at [1054, 133] on div "Сегодня Вчера Последние 7 дней Последние 30 дней Этот месяц Предыдущий месяц се…" at bounding box center [1281, 267] width 531 height 332
click at [1068, 121] on link "Сегодня" at bounding box center [1073, 126] width 41 height 16
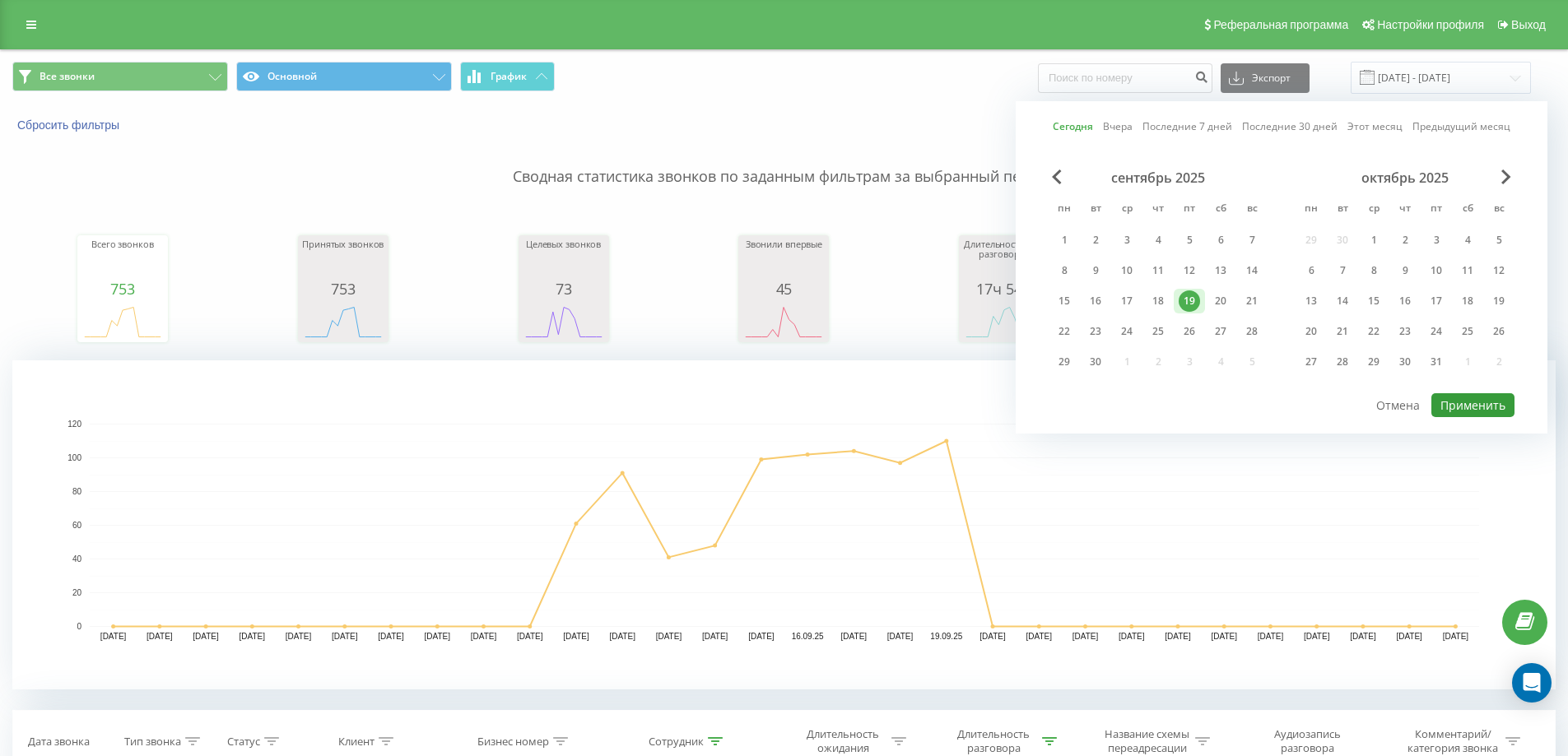
click at [1474, 407] on button "Применить" at bounding box center [1472, 405] width 83 height 24
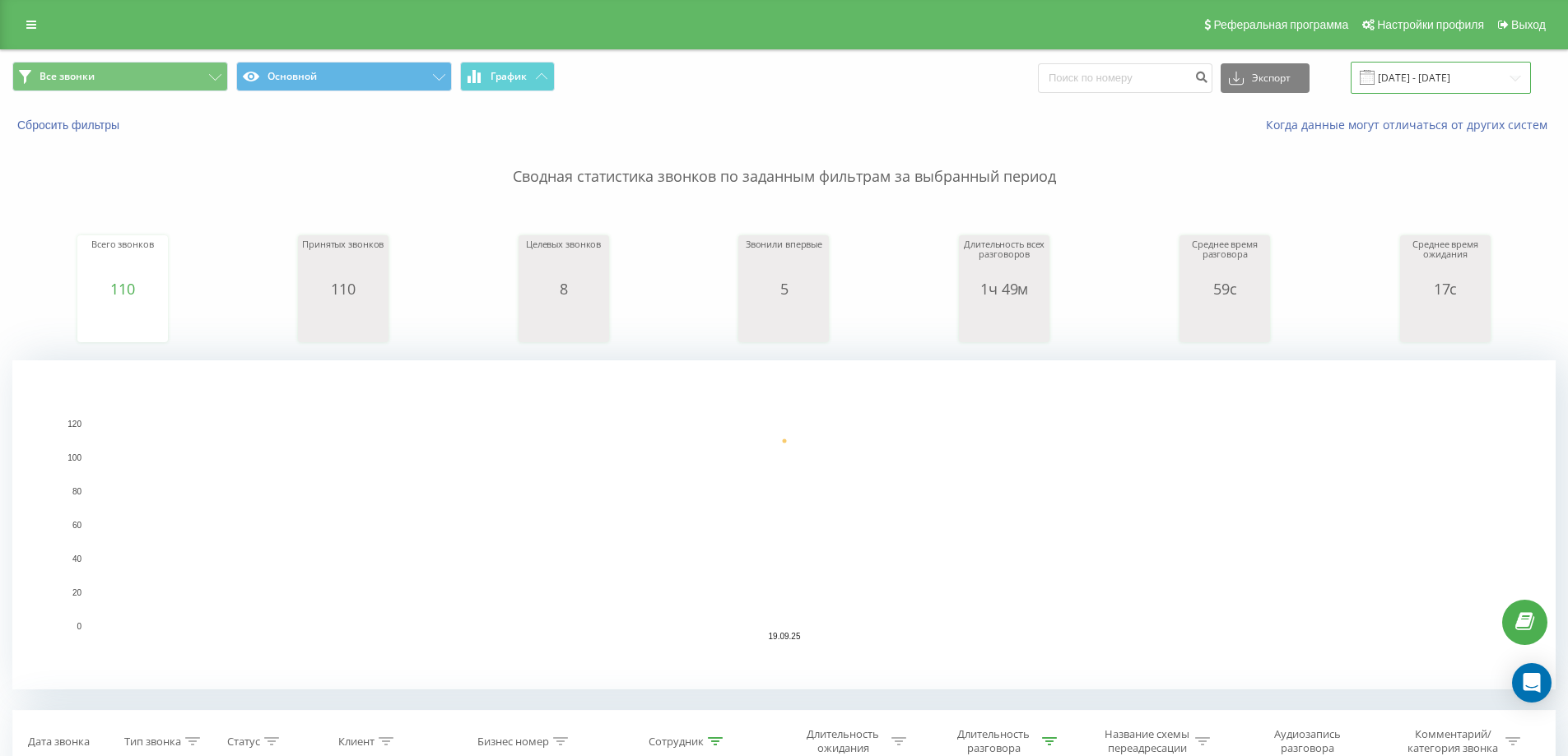
click at [1387, 87] on input "19.09.2025 - 19.09.2025" at bounding box center [1441, 77] width 180 height 32
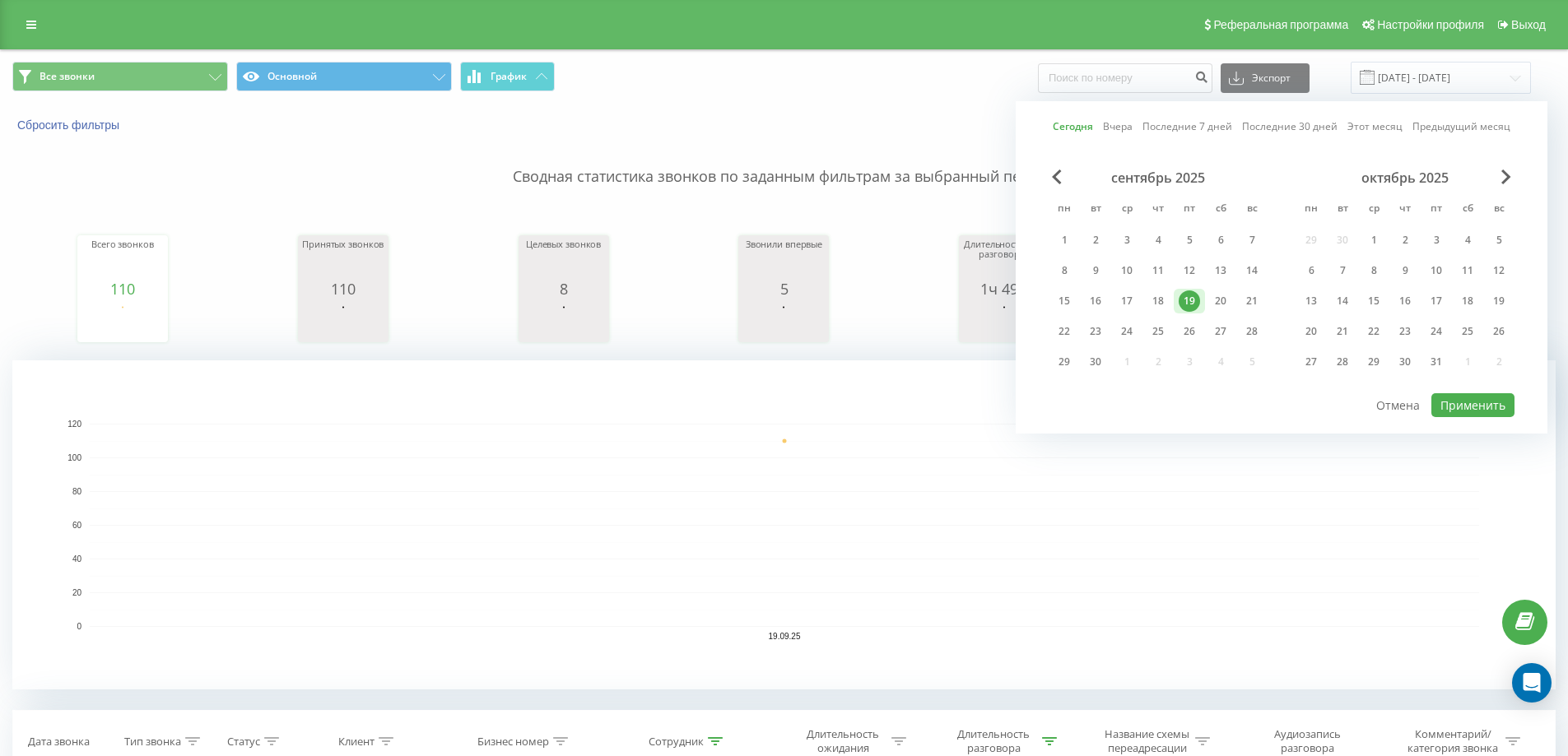
click at [1383, 124] on link "Этот месяц" at bounding box center [1375, 126] width 55 height 16
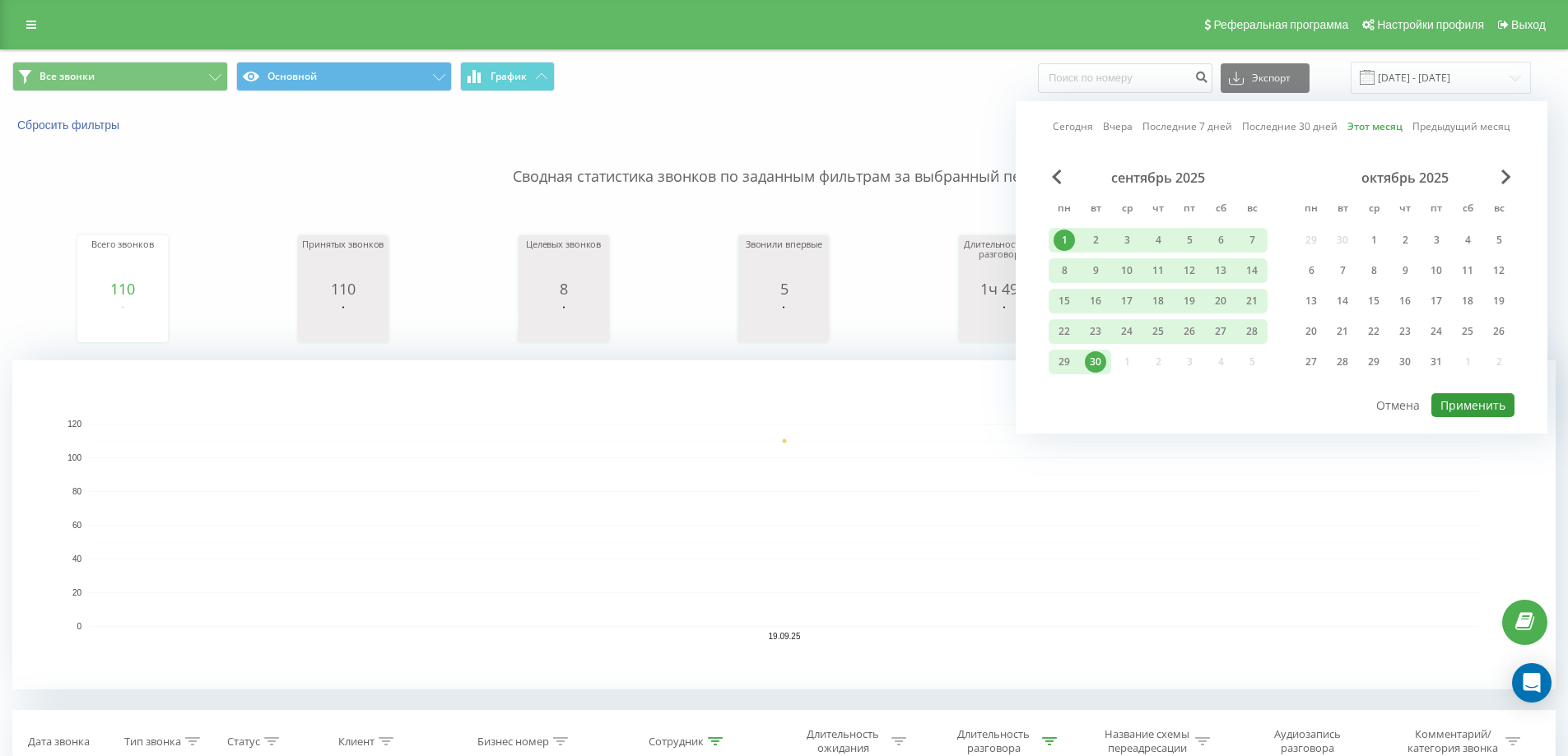
click at [1460, 405] on button "Применить" at bounding box center [1472, 405] width 83 height 24
type input "[DATE] - [DATE]"
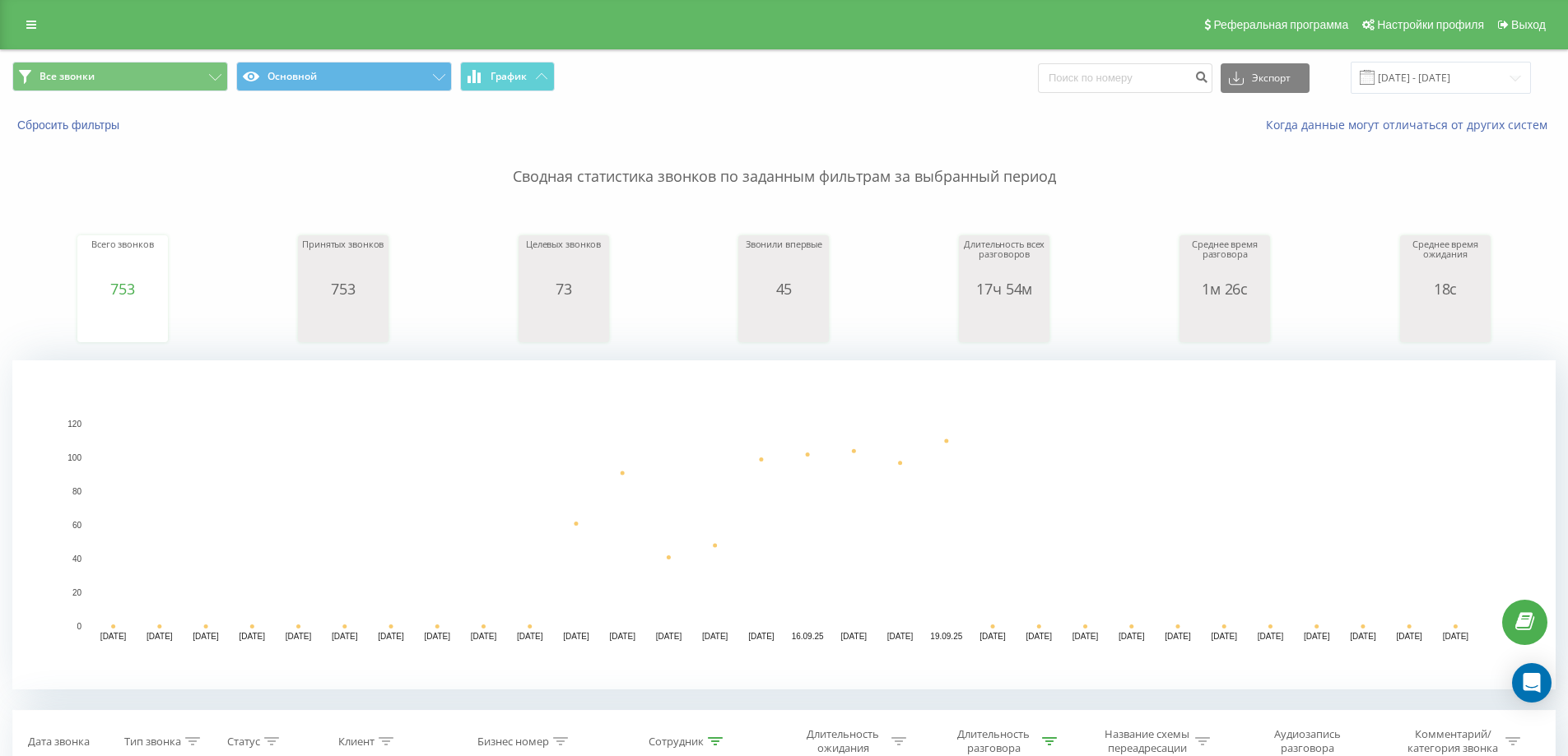
type input "770785"
click at [1434, 77] on input "[DATE] - [DATE]" at bounding box center [1441, 77] width 180 height 32
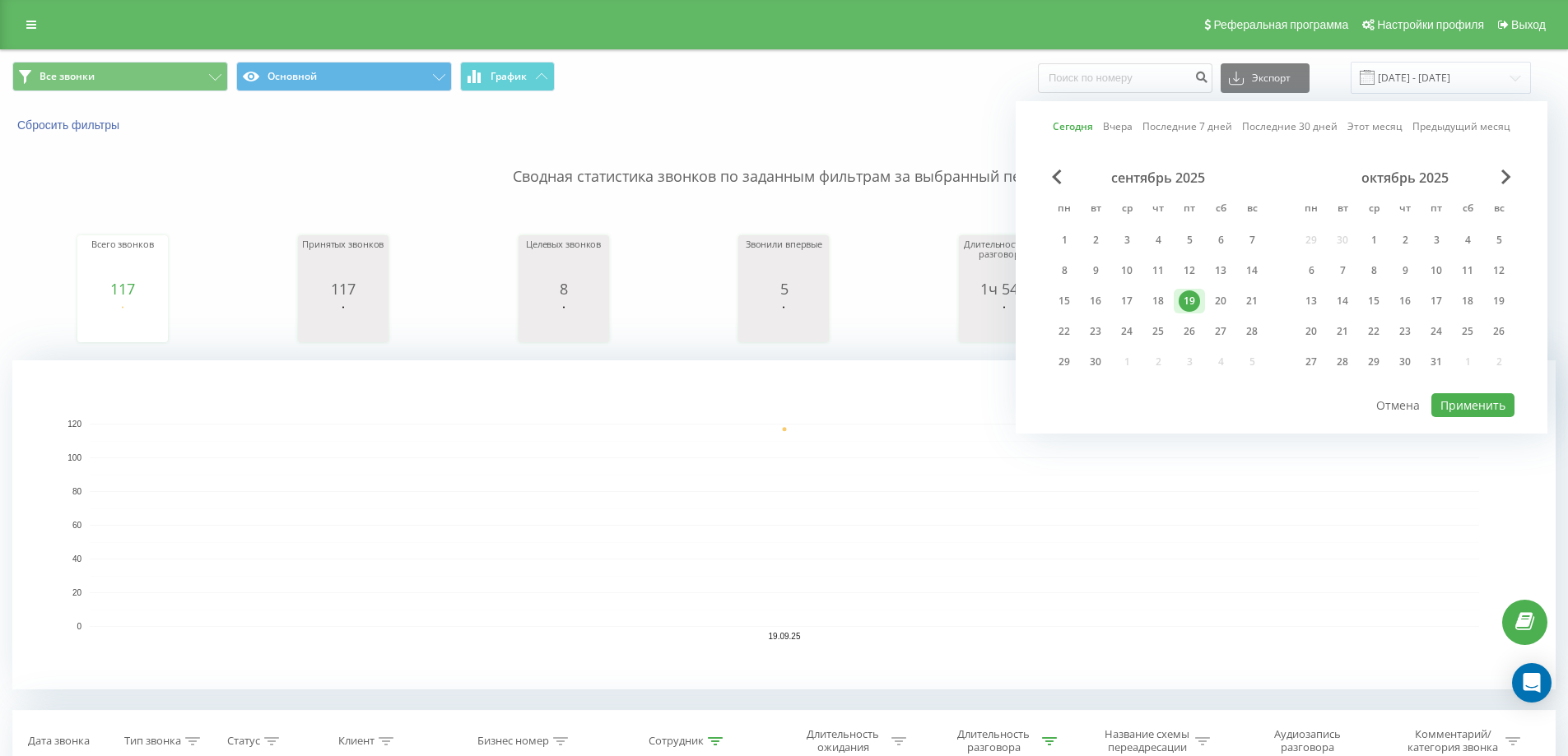
click at [1362, 125] on link "Этот месяц" at bounding box center [1375, 126] width 55 height 16
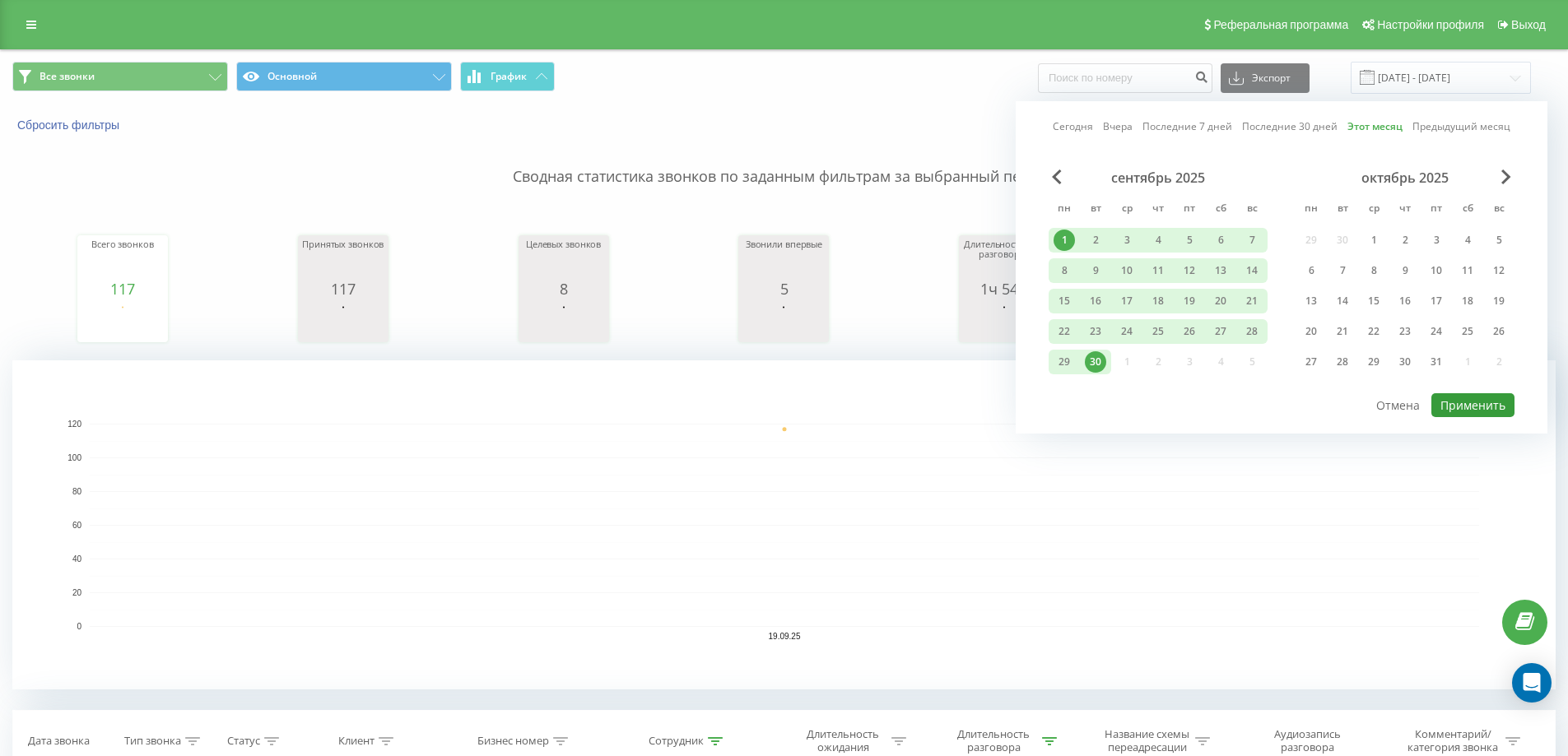
click at [1474, 400] on button "Применить" at bounding box center [1472, 405] width 83 height 24
type input "[DATE] - [DATE]"
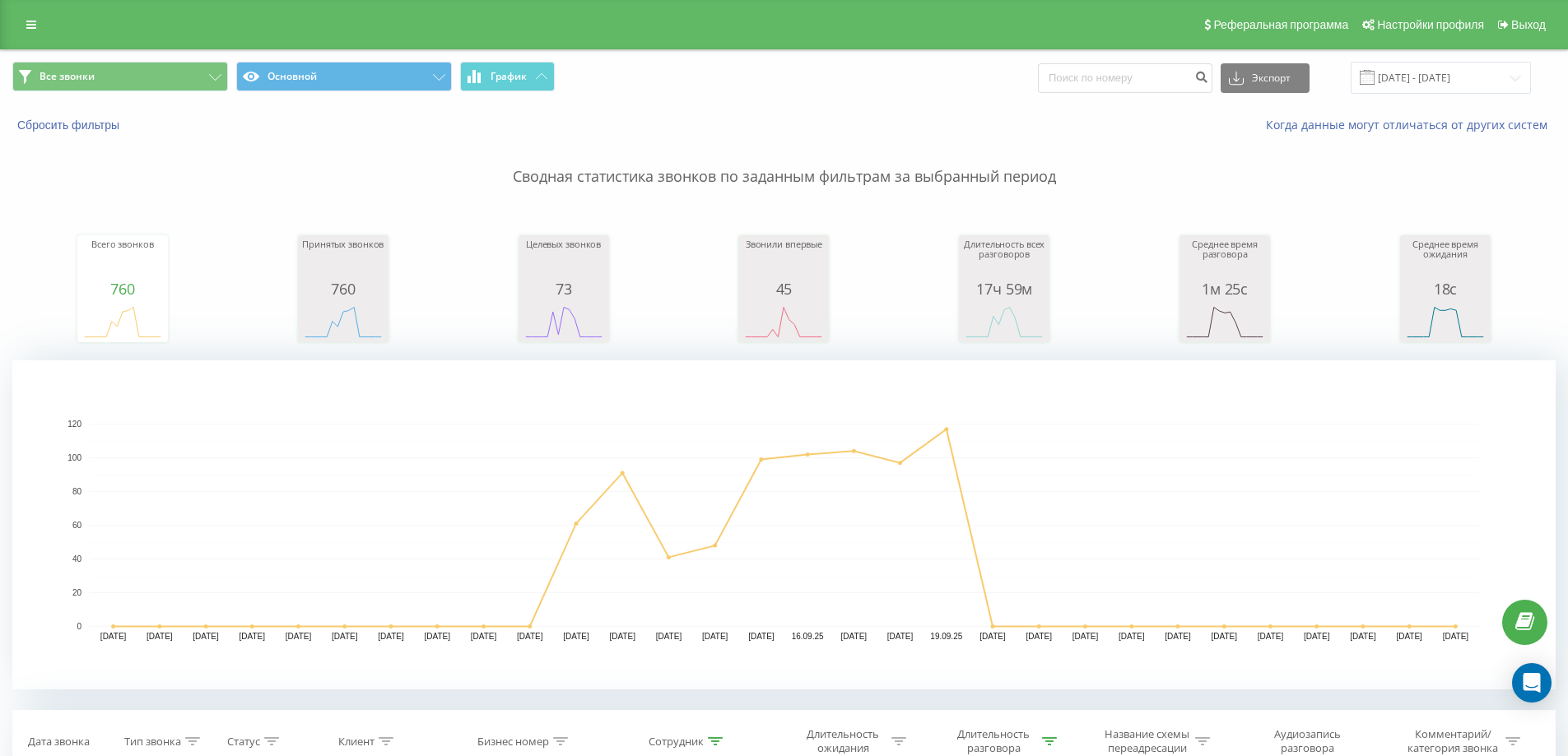
click at [983, 424] on rect "A chart." at bounding box center [784, 525] width 1543 height 330
click at [909, 215] on div "Всего звонков 760 date totalCalls [DATE] 0 [DATE] 0 [DATE] 0 [DATE] 0 [DATE] 0 …" at bounding box center [784, 273] width 1543 height 142
click at [903, 180] on p "Сводная статистика звонков по заданным фильтрам за выбранный период" at bounding box center [784, 160] width 1543 height 54
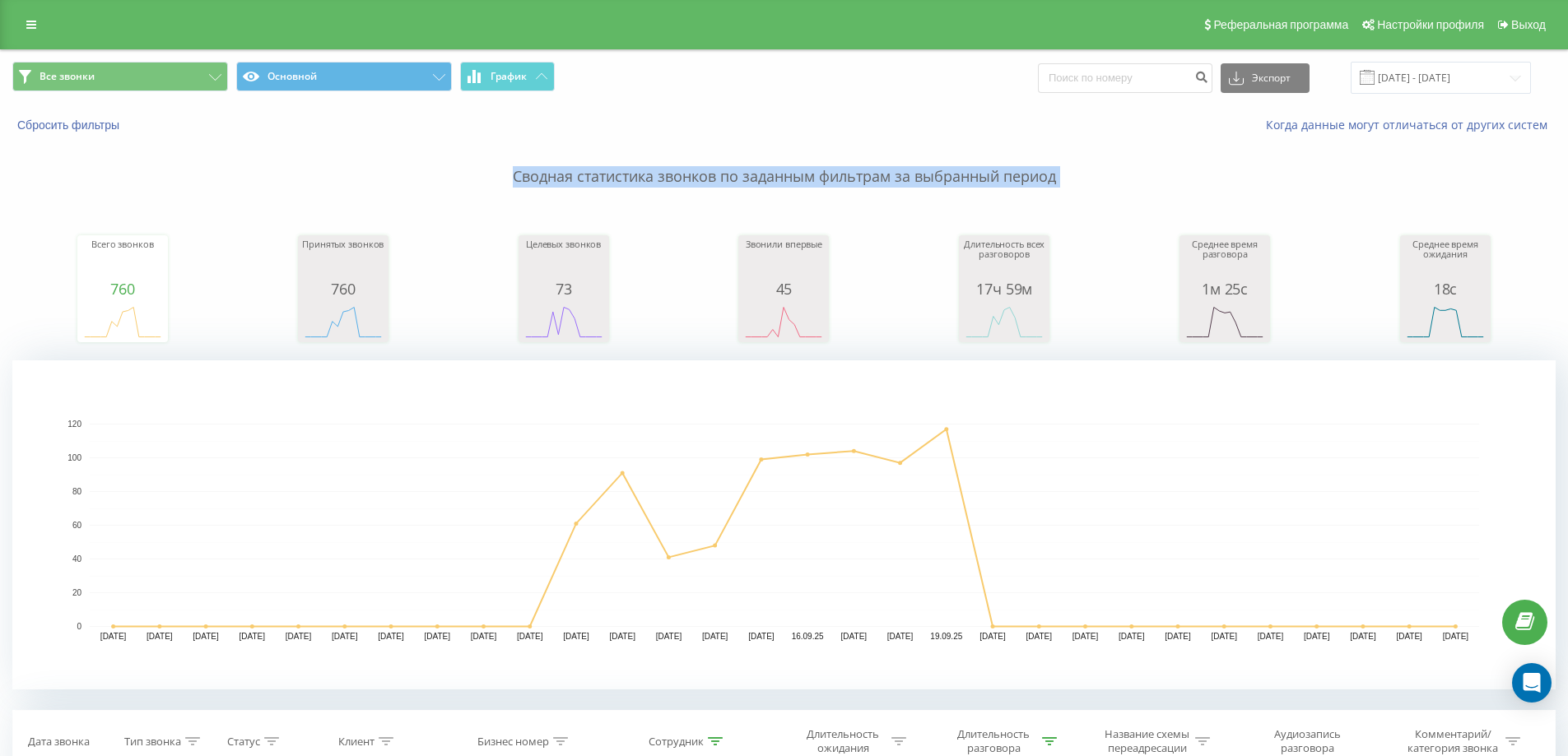
click at [903, 180] on p "Сводная статистика звонков по заданным фильтрам за выбранный период" at bounding box center [784, 160] width 1543 height 54
